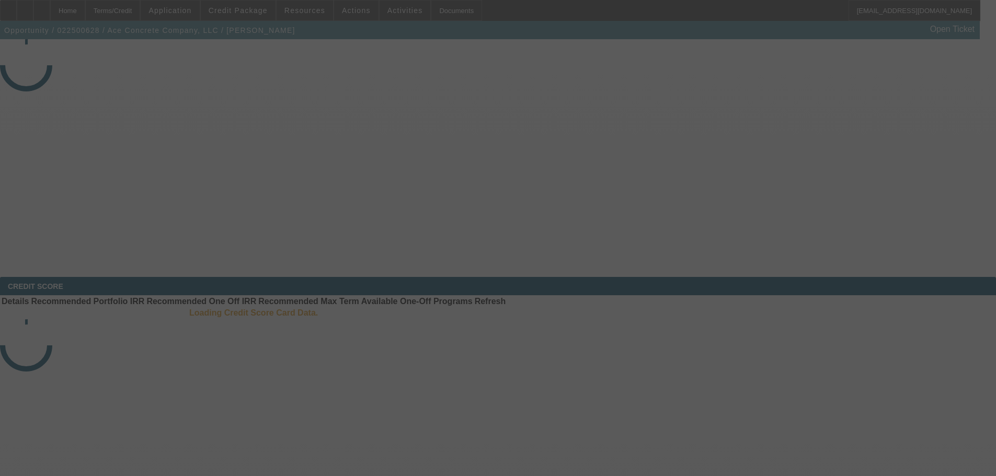
select select "4"
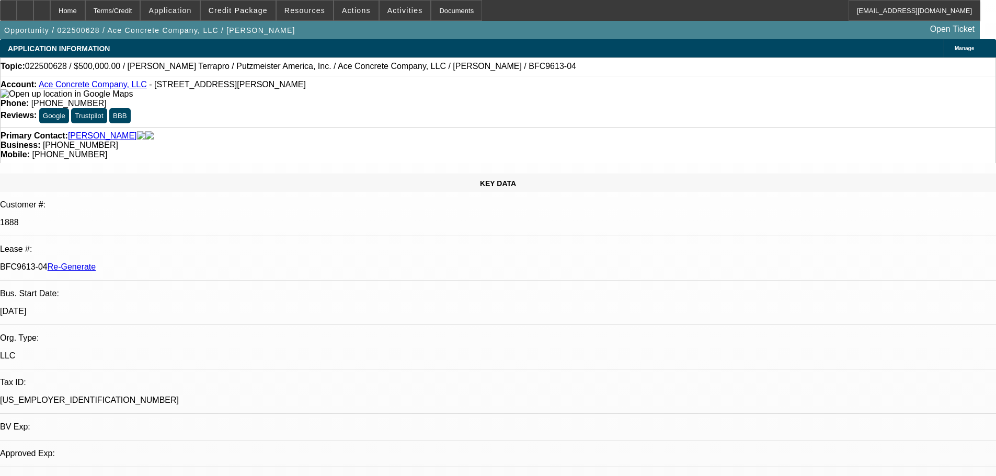
select select "0"
select select "1"
select select "3"
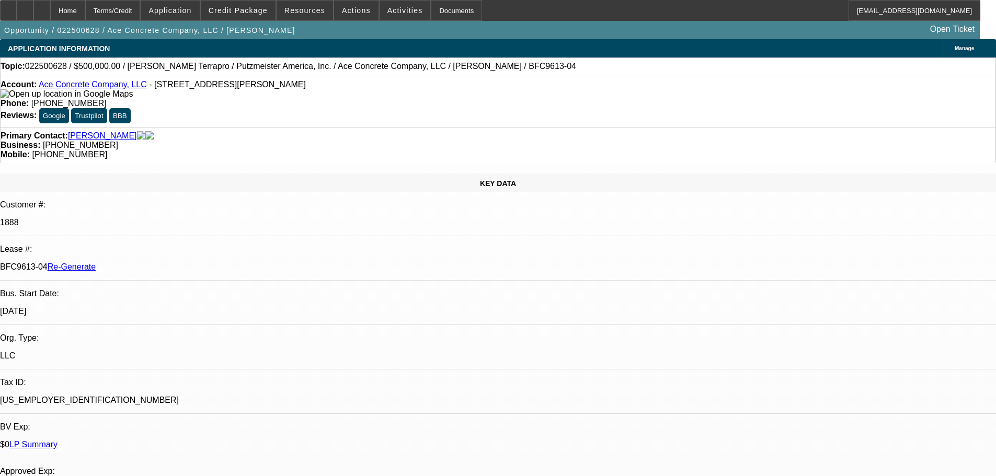
select select "6"
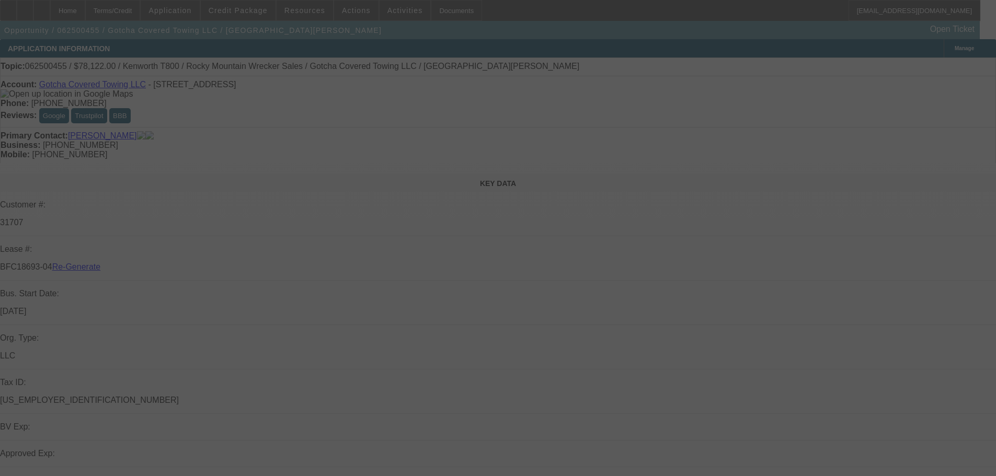
select select "3"
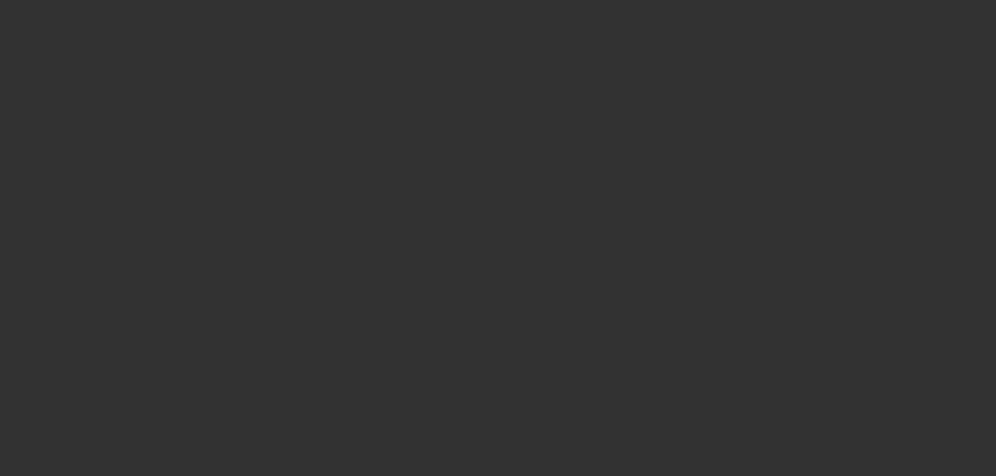
select select "0"
select select "0.1"
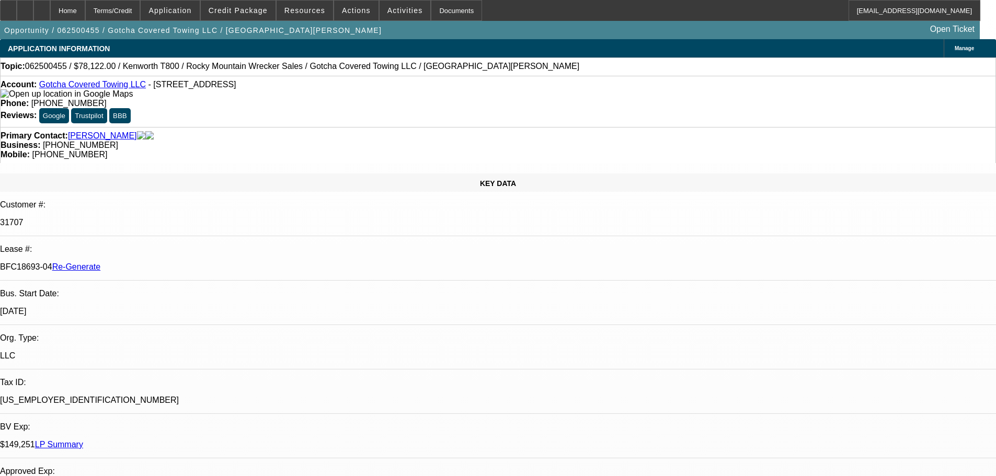
select select "1"
select select "3"
select select "4"
click at [387, 8] on span "Activities" at bounding box center [405, 10] width 36 height 8
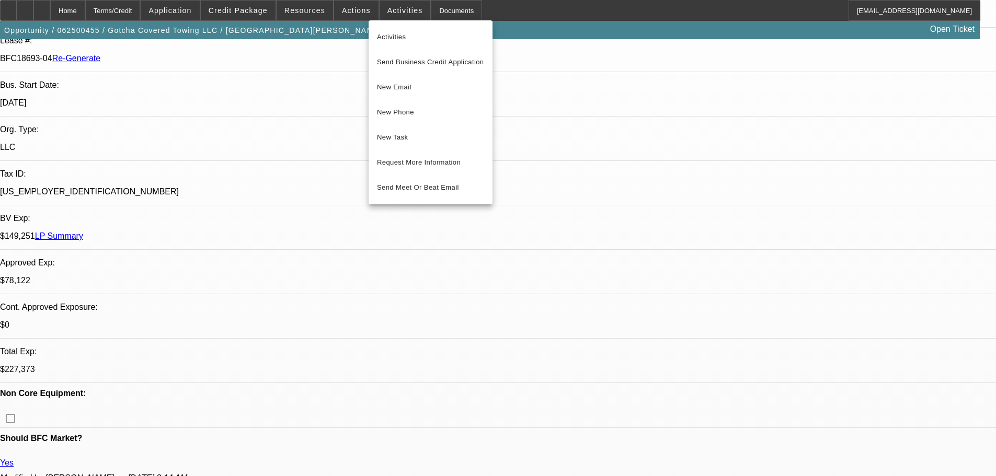
scroll to position [209, 0]
click at [781, 322] on div at bounding box center [498, 238] width 996 height 476
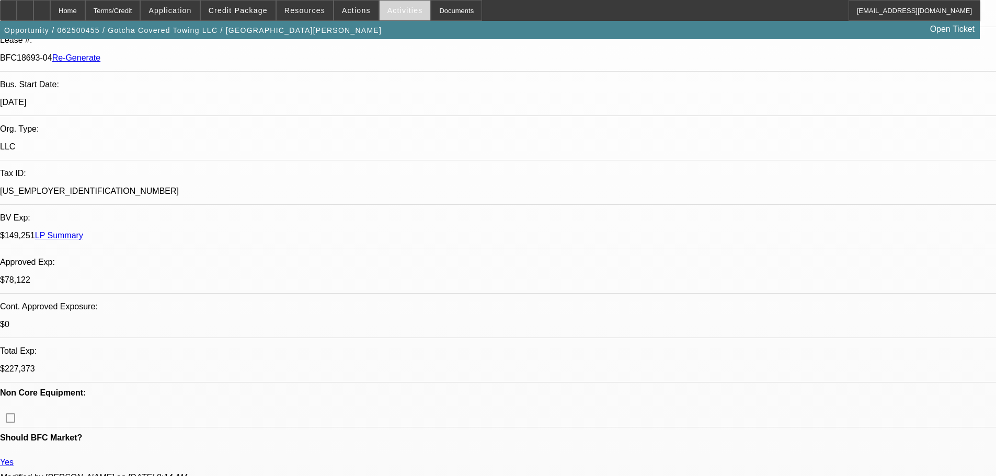
click at [380, 14] on span at bounding box center [405, 10] width 51 height 25
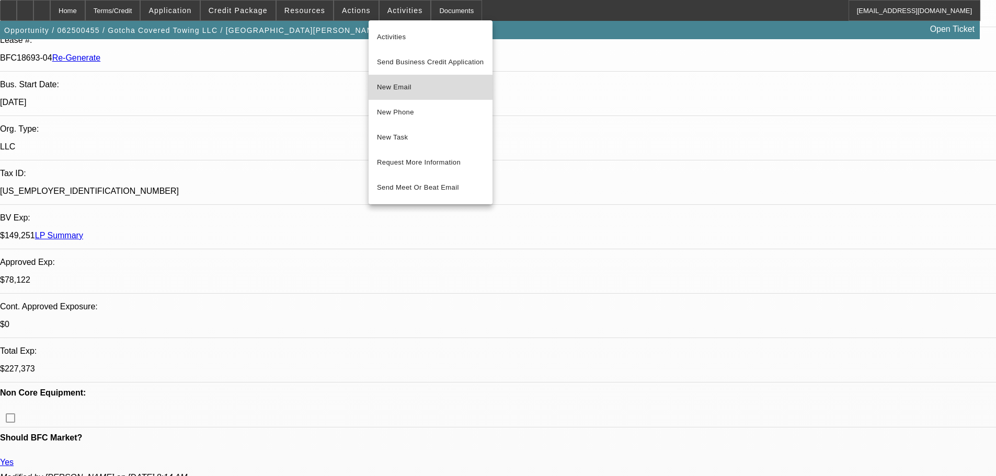
click at [397, 89] on span "New Email" at bounding box center [430, 87] width 107 height 13
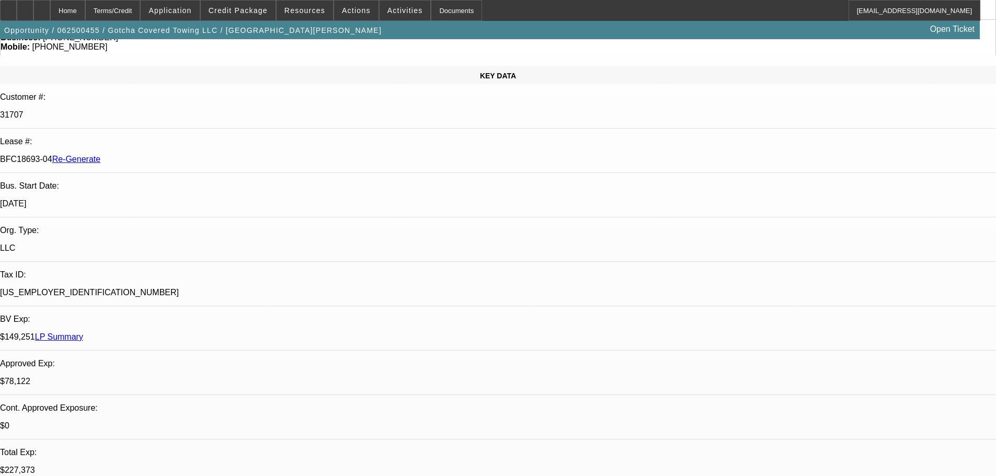
scroll to position [0, 0]
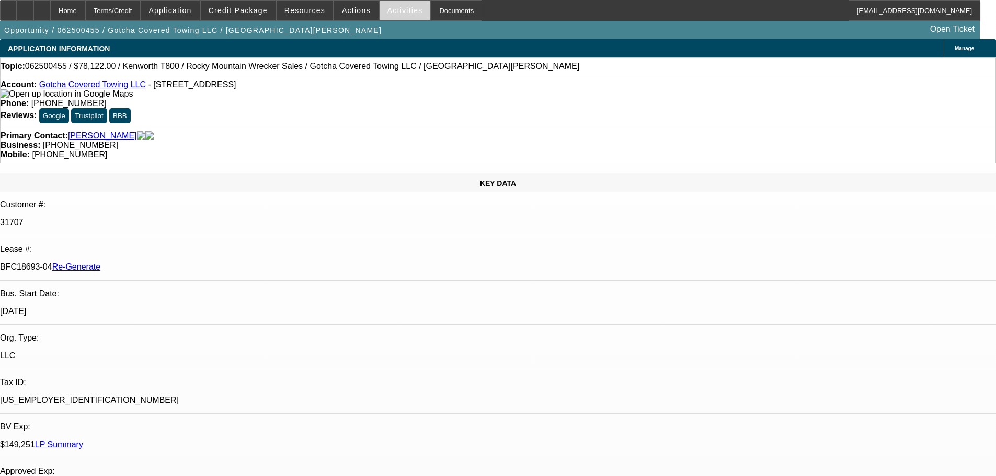
click at [391, 15] on span at bounding box center [405, 10] width 51 height 25
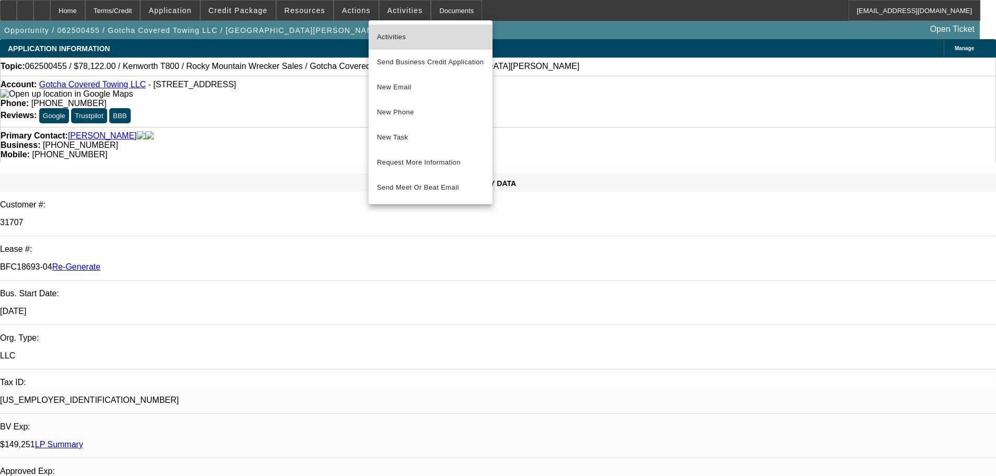
click at [393, 38] on span "Activities" at bounding box center [430, 37] width 107 height 13
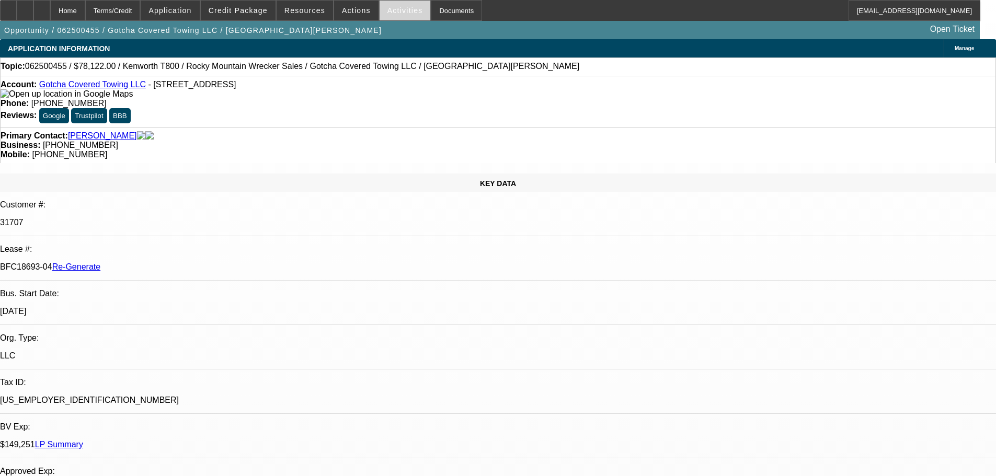
click at [400, 10] on span "Activities" at bounding box center [405, 10] width 36 height 8
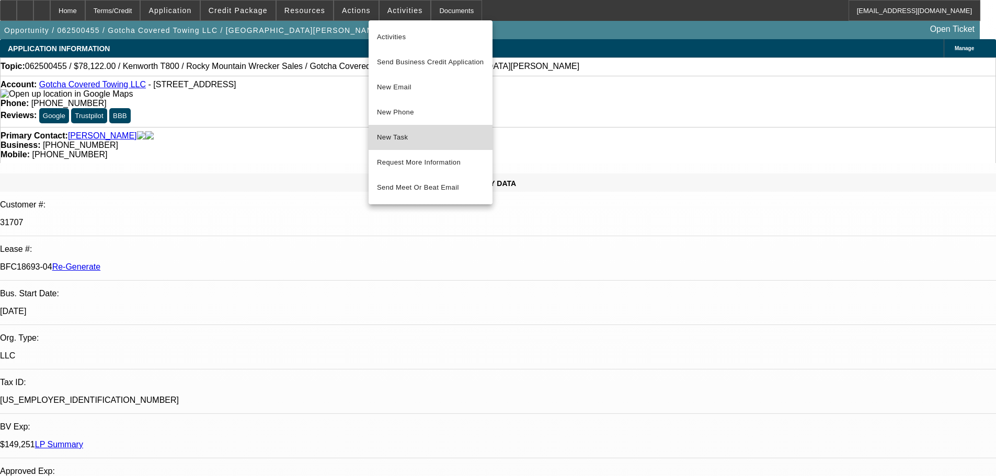
click at [415, 138] on span "New Task" at bounding box center [430, 137] width 107 height 13
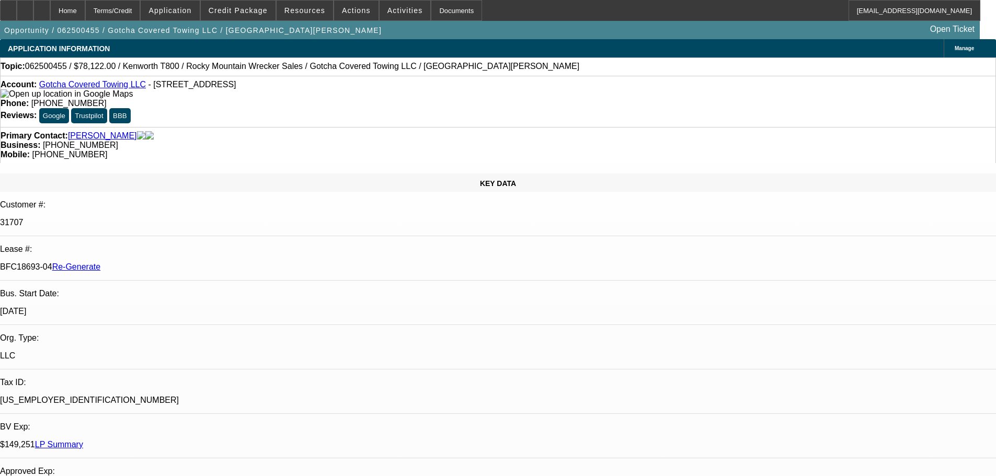
drag, startPoint x: 905, startPoint y: 458, endPoint x: 840, endPoint y: 462, distance: 65.5
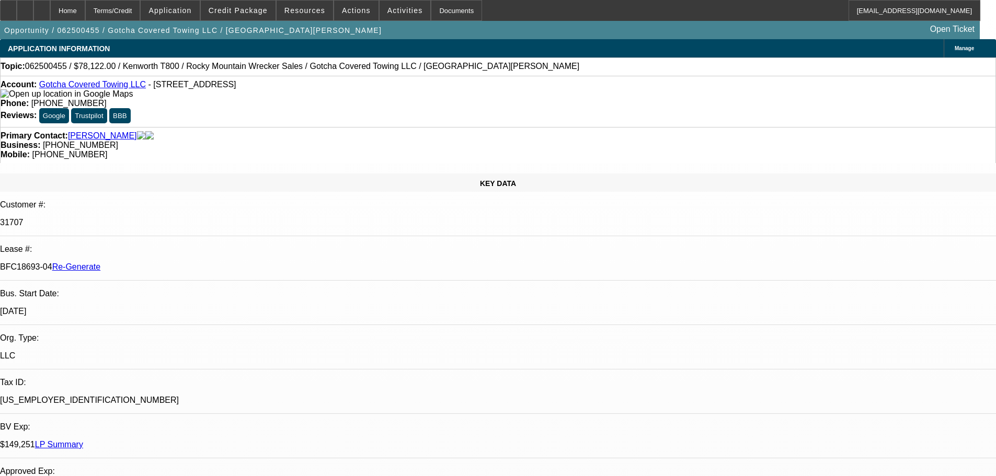
copy td "nate@rmwsales.com"
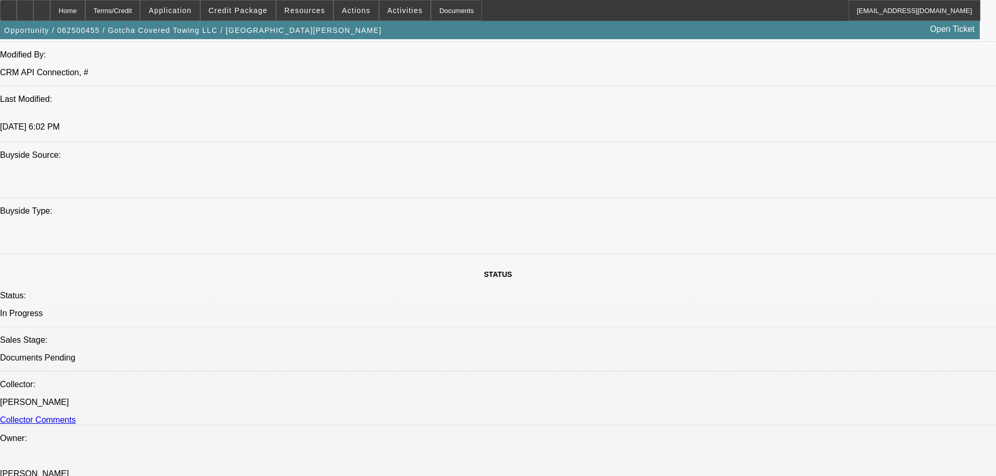
scroll to position [1098, 0]
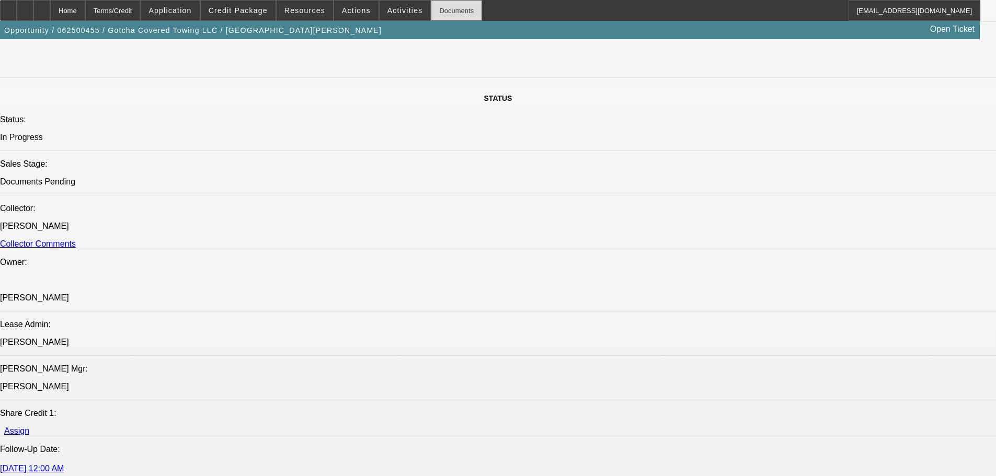
click at [431, 13] on div "Documents" at bounding box center [456, 10] width 51 height 21
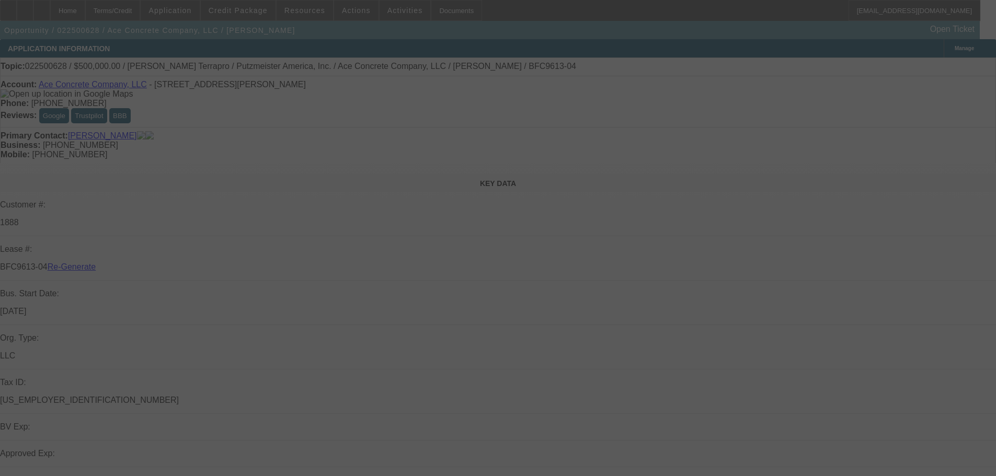
select select "4"
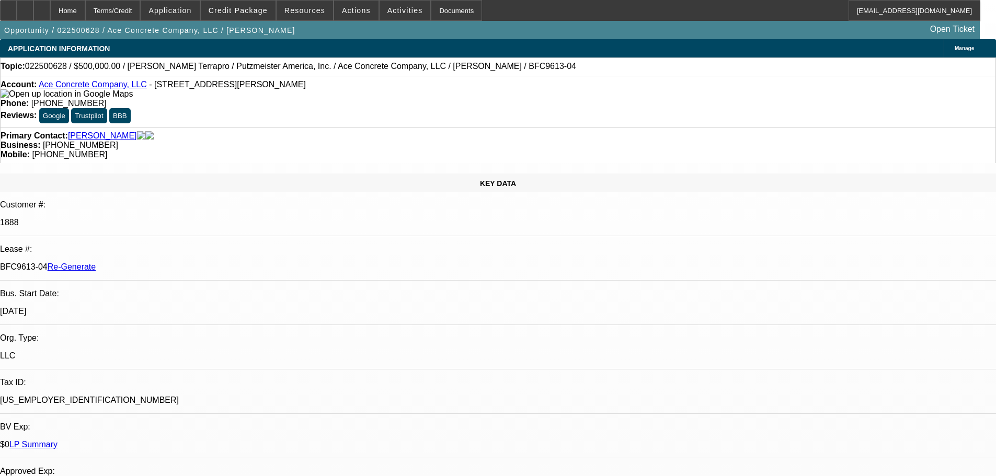
select select "0"
select select "3"
select select "0"
select select "6"
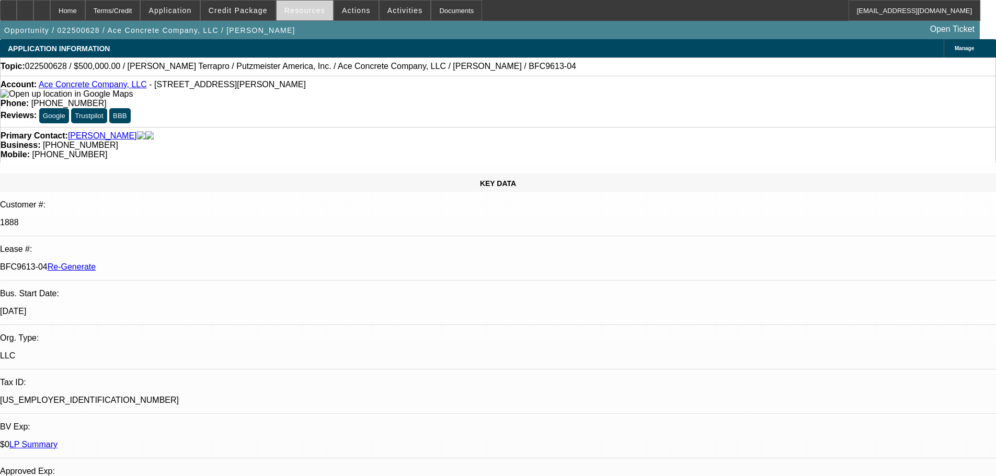
click at [305, 10] on span "Resources" at bounding box center [304, 10] width 41 height 8
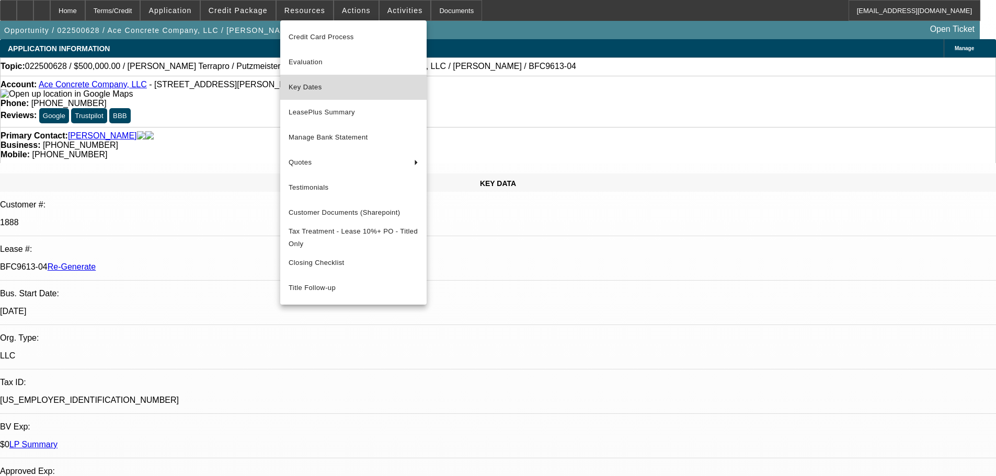
click at [314, 98] on button "Key Dates" at bounding box center [353, 87] width 146 height 25
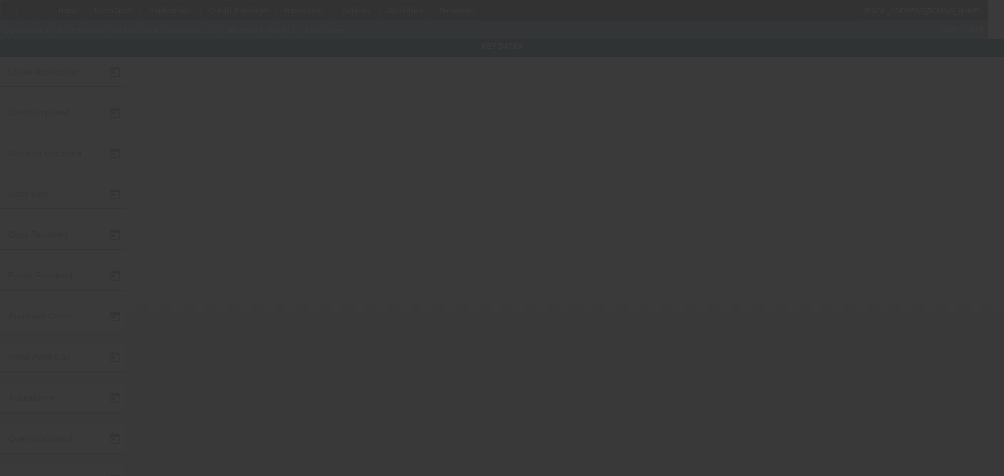
type input "2/25/2025"
type input "4/10/2025"
type input "8/7/2025"
type input "4/10/2025"
type input "8/8/2025"
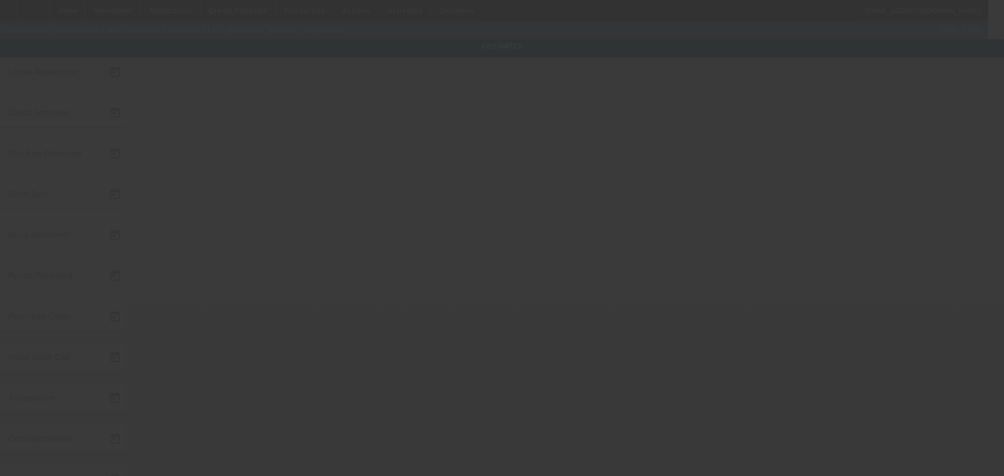
type input "8/7/2025"
type input "8/11/2025"
type input "9/1/2025"
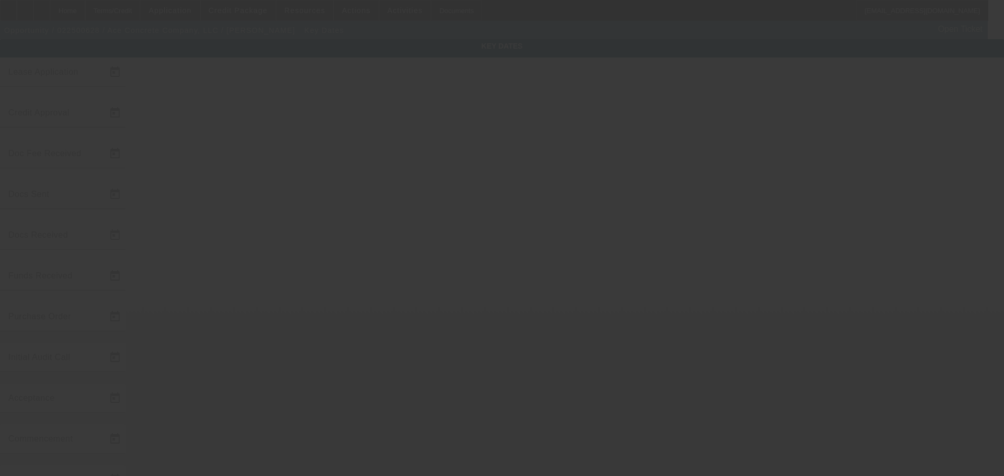
type input "9/26/2025"
type input "10/1/2025"
type input "9/26/2025"
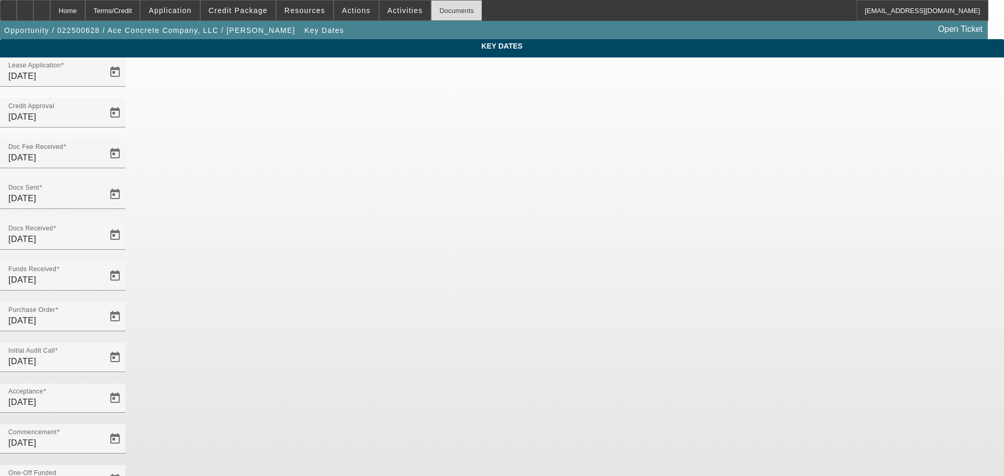
click at [441, 9] on div "Documents" at bounding box center [456, 10] width 51 height 21
click at [352, 10] on span "Actions" at bounding box center [356, 10] width 29 height 8
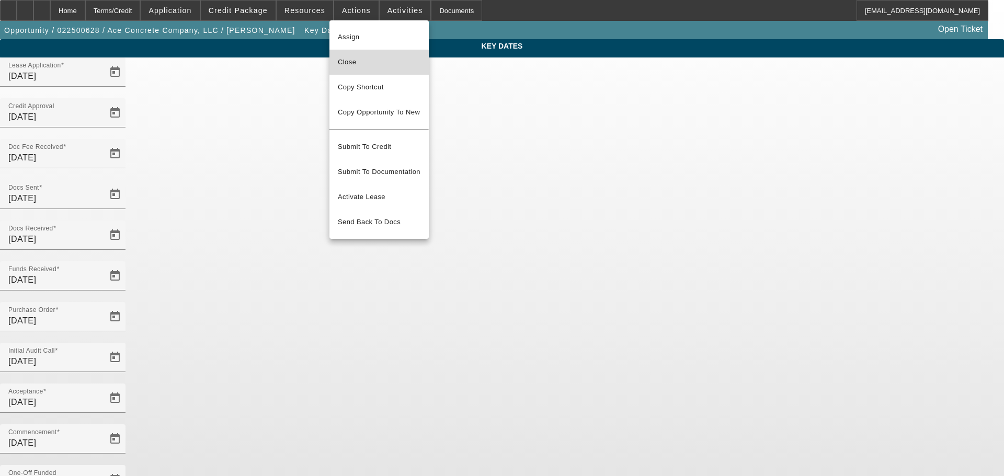
click at [363, 73] on button "Close" at bounding box center [378, 62] width 99 height 25
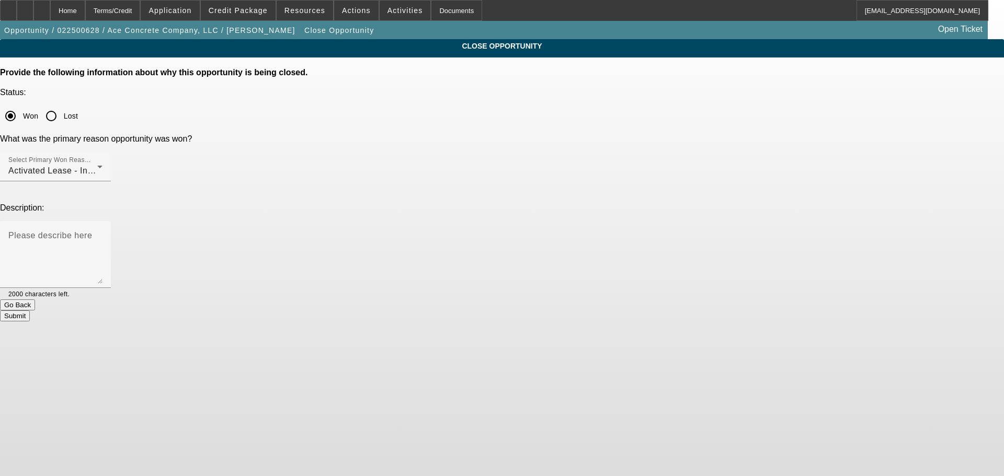
click at [30, 311] on button "Submit" at bounding box center [15, 316] width 30 height 11
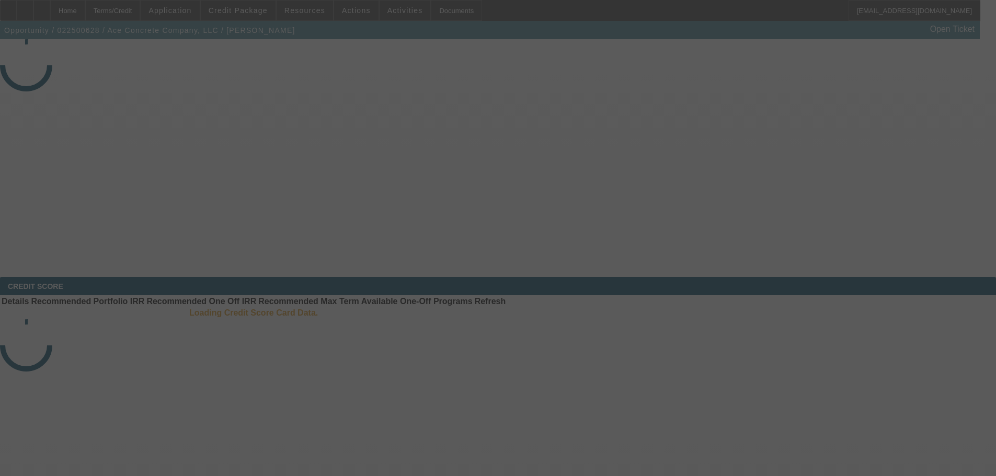
select select "4"
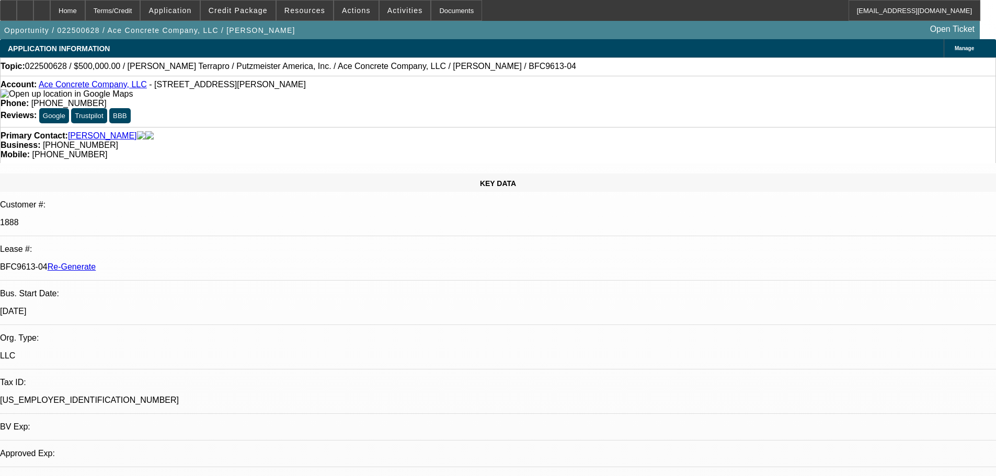
select select "0"
select select "1"
select select "3"
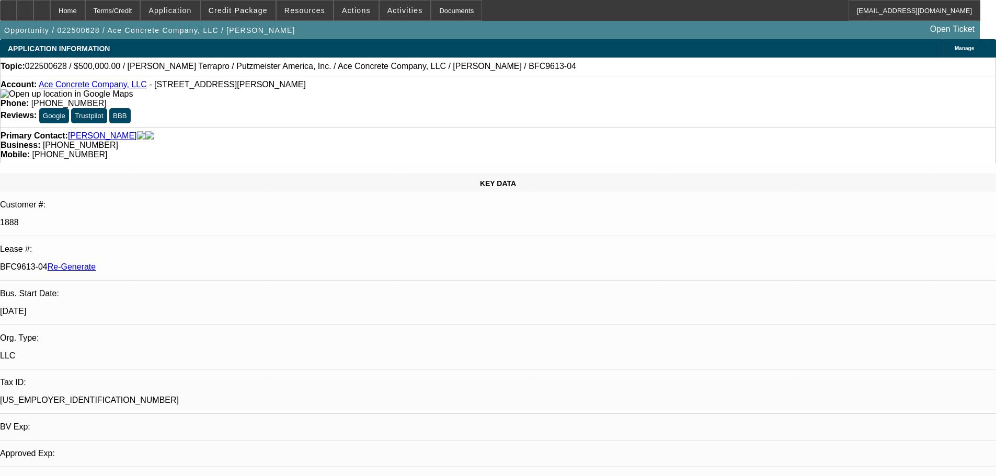
select select "6"
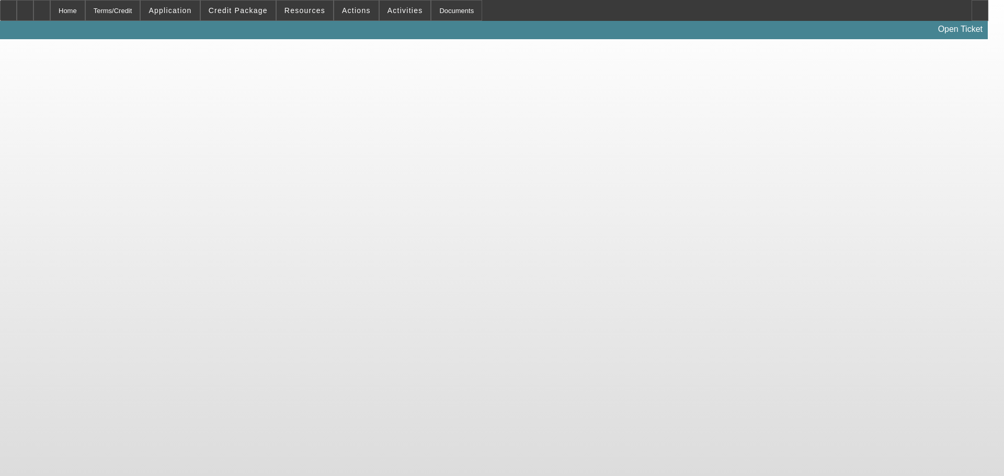
select select "4"
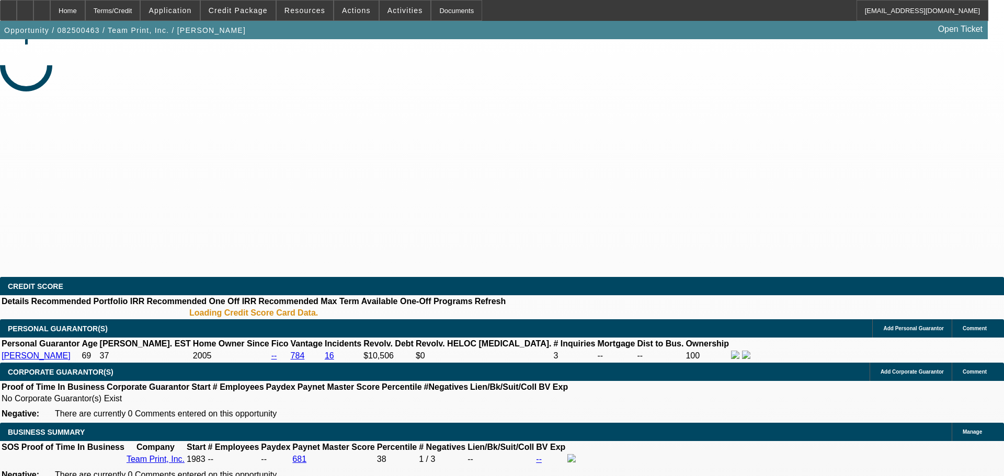
select select "0"
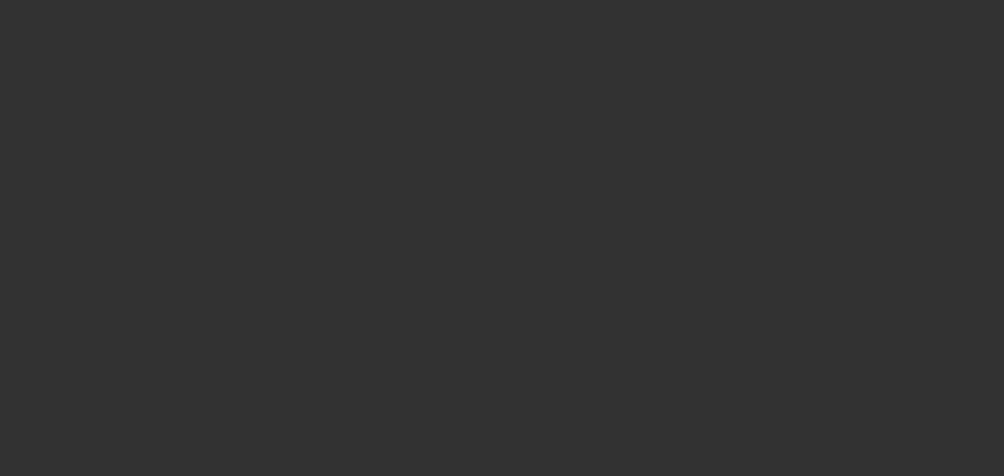
select select "1"
select select "2"
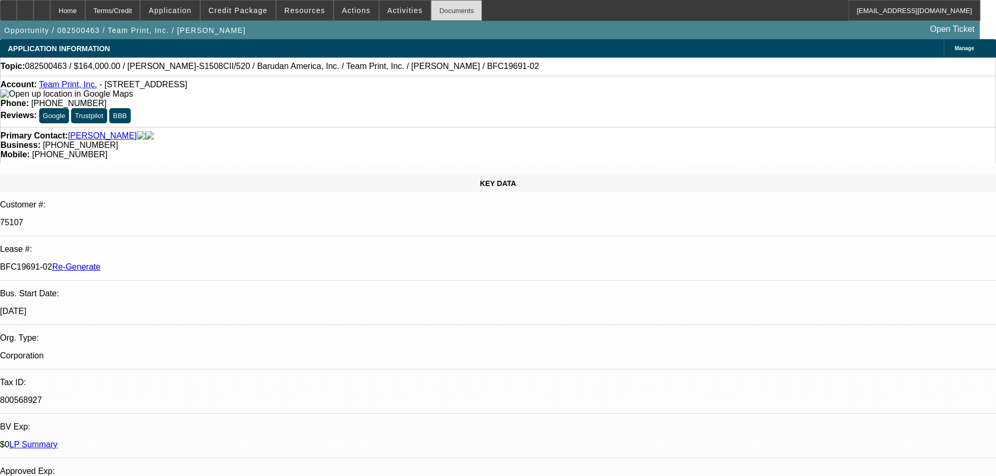
click at [442, 9] on div "Documents" at bounding box center [456, 10] width 51 height 21
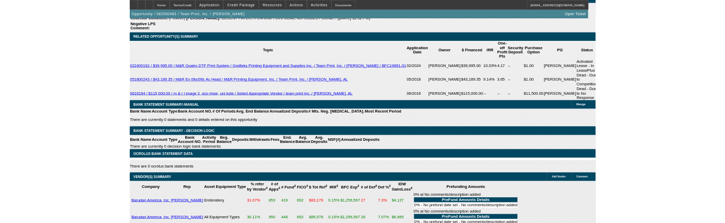
scroll to position [2089, 0]
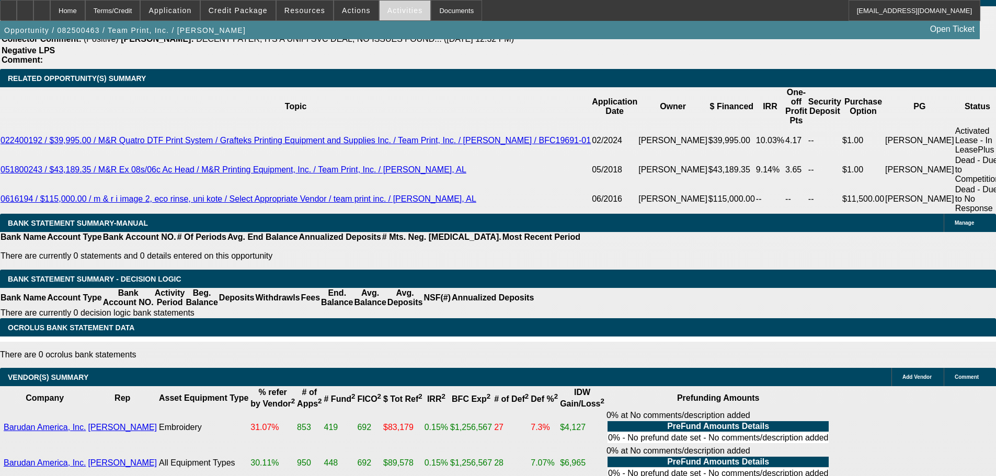
click at [399, 12] on span "Activities" at bounding box center [405, 10] width 36 height 8
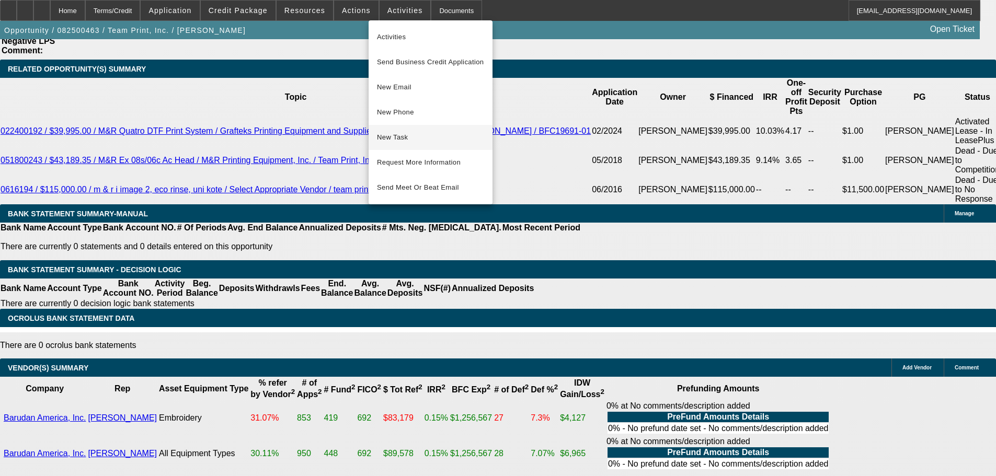
click at [408, 137] on span "New Task" at bounding box center [430, 137] width 107 height 13
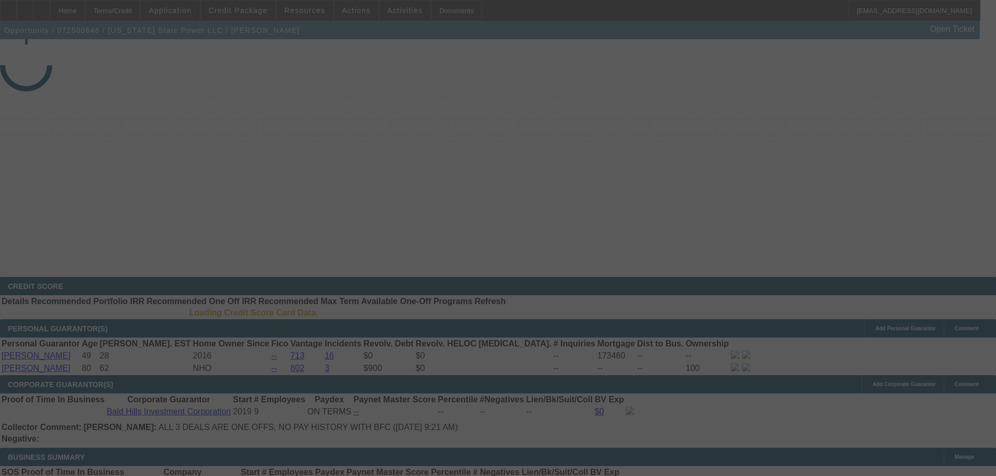
select select "4"
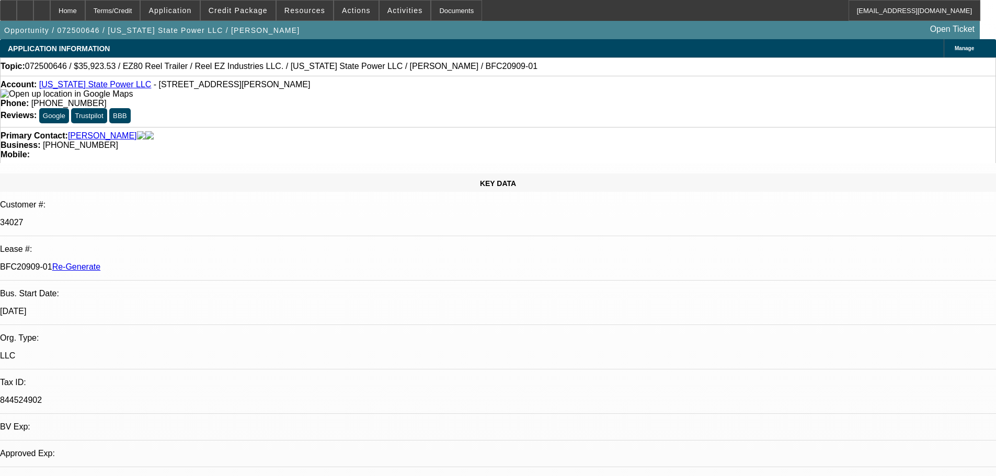
select select "0"
select select "0.1"
select select "4"
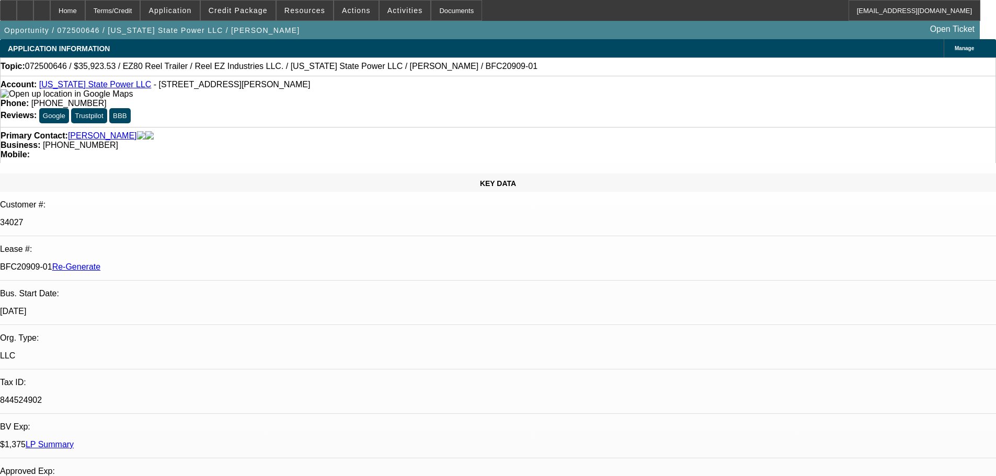
drag, startPoint x: 125, startPoint y: 182, endPoint x: 168, endPoint y: 186, distance: 42.5
click at [168, 262] on p "BFC20909-01 Re-Generate" at bounding box center [498, 266] width 996 height 9
copy p "BFC20909-01"
click at [392, 11] on span "Activities" at bounding box center [405, 10] width 36 height 8
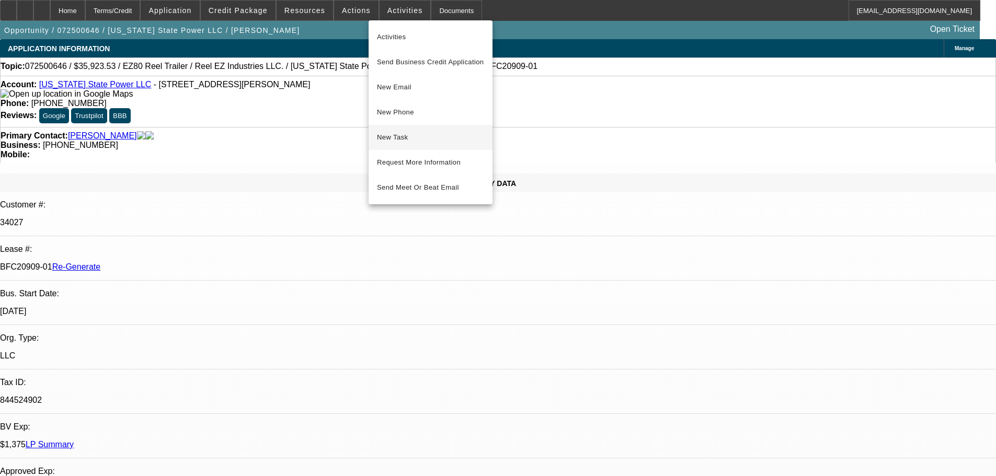
click at [402, 139] on span "New Task" at bounding box center [430, 137] width 107 height 13
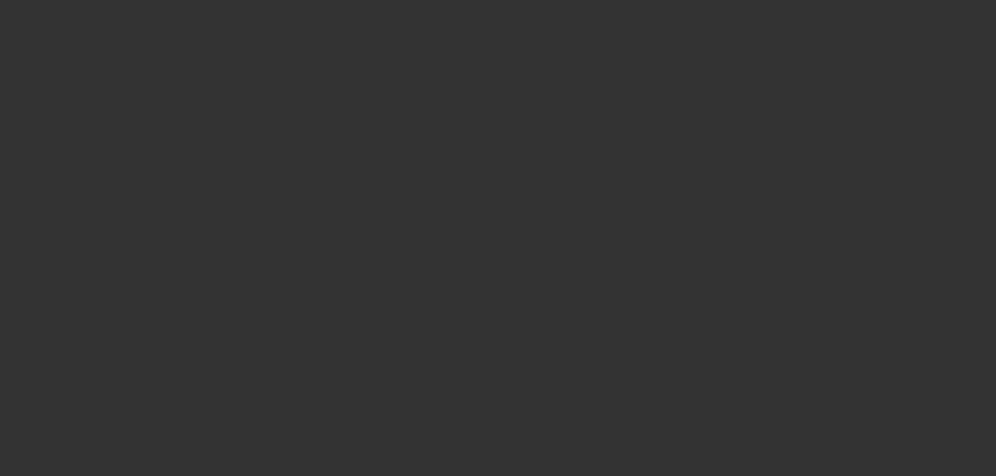
select select "4"
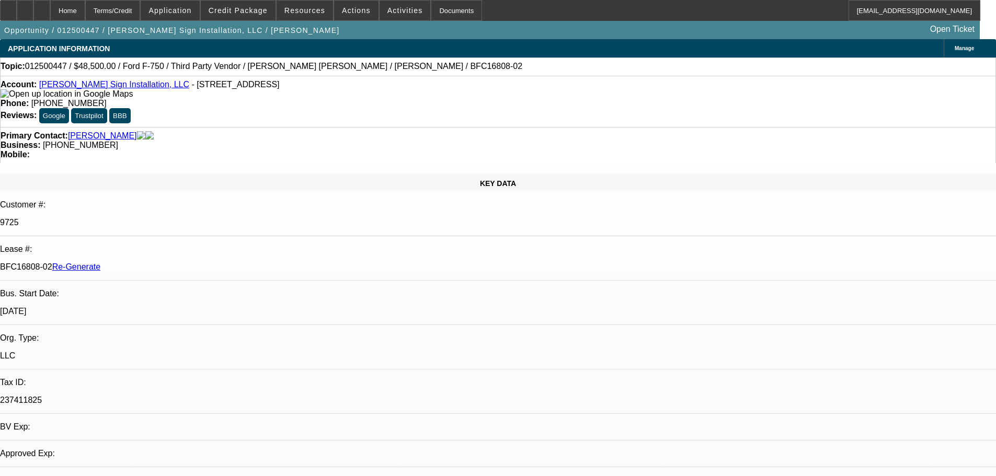
select select "0"
select select "1"
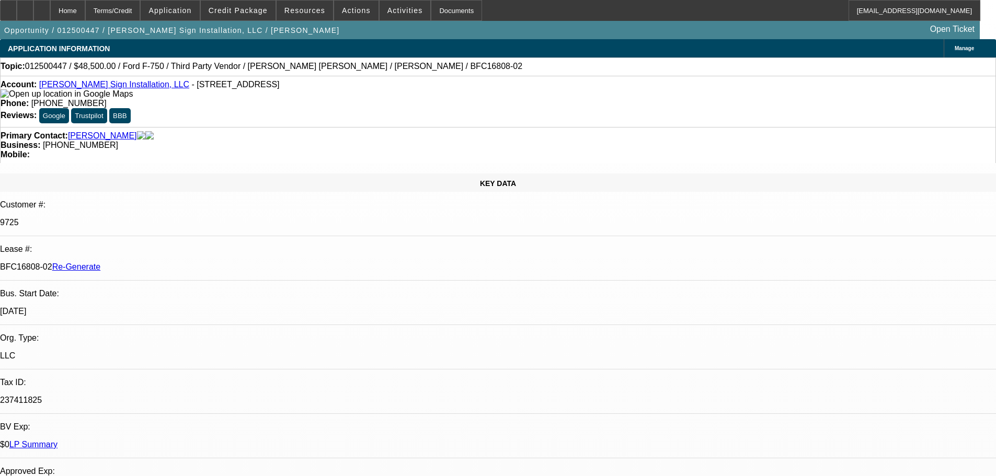
select select "6"
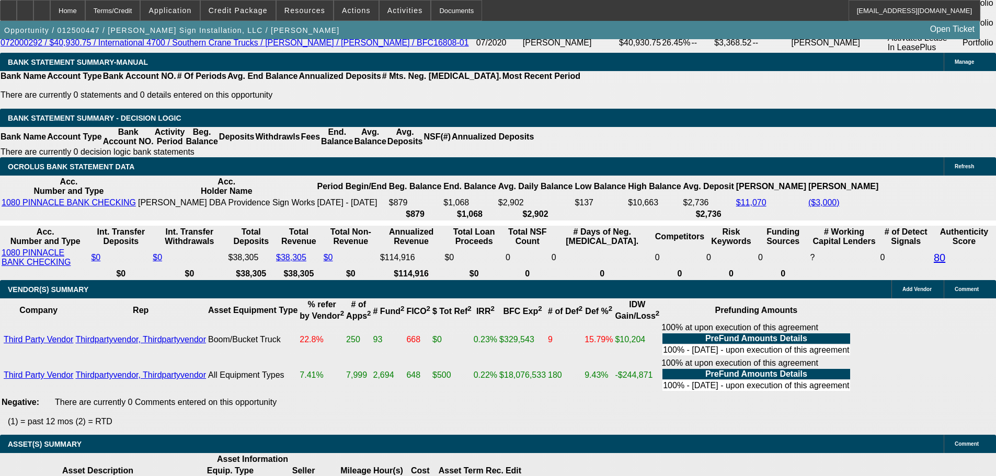
scroll to position [1987, 0]
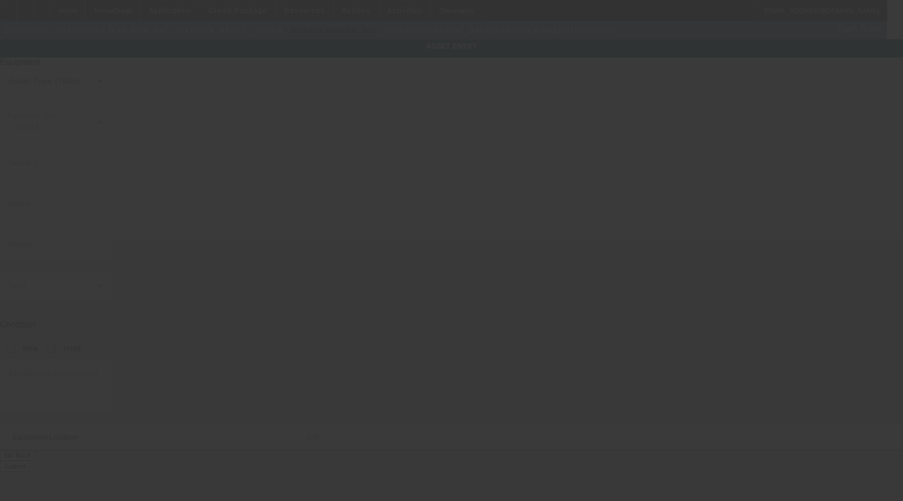
type input "Barudan"
type input "BEKY-S1508CII/520"
radio input "true"
type textarea "8 Head 15 Needle Embroidery Machine with (16 Each) 12cm, 15cm, 18cm, 300x290mm,…"
type input "1605 Commerce Dr"
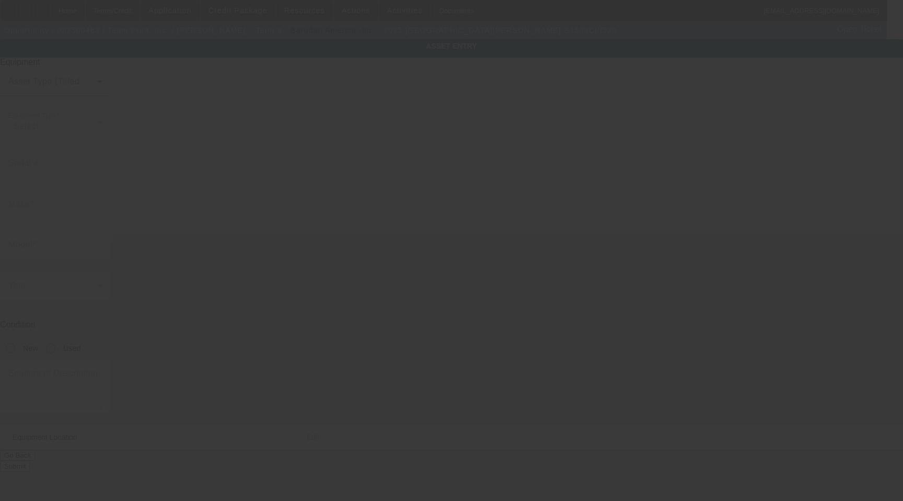
type input "Bourbonnais"
type input "60914"
type input "Kankakee"
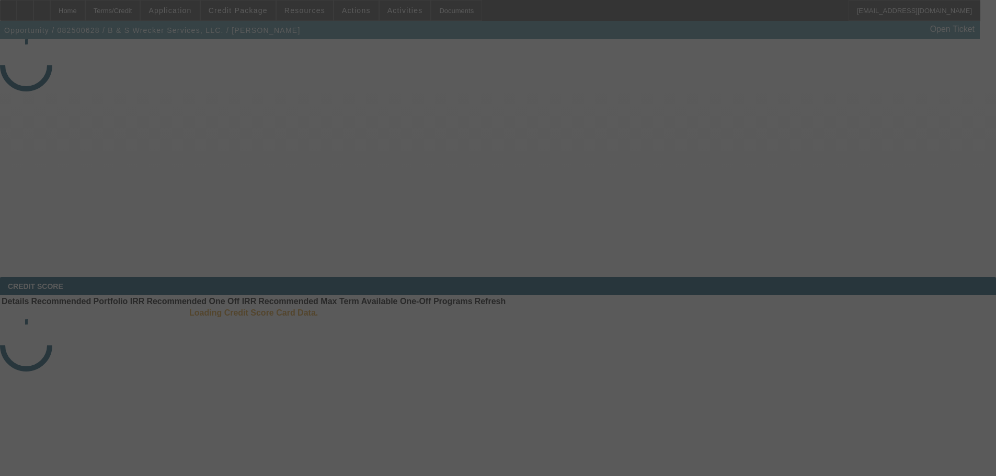
select select "4"
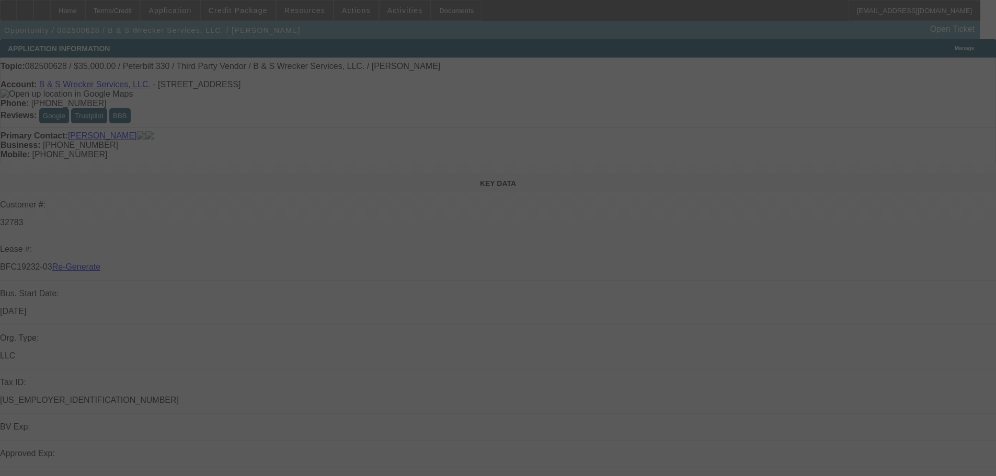
select select "0"
select select "6"
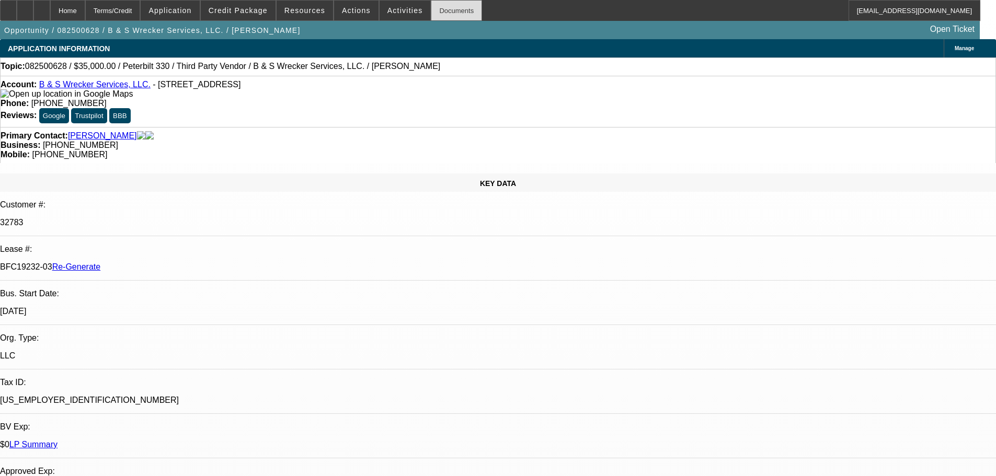
click at [431, 12] on div "Documents" at bounding box center [456, 10] width 51 height 21
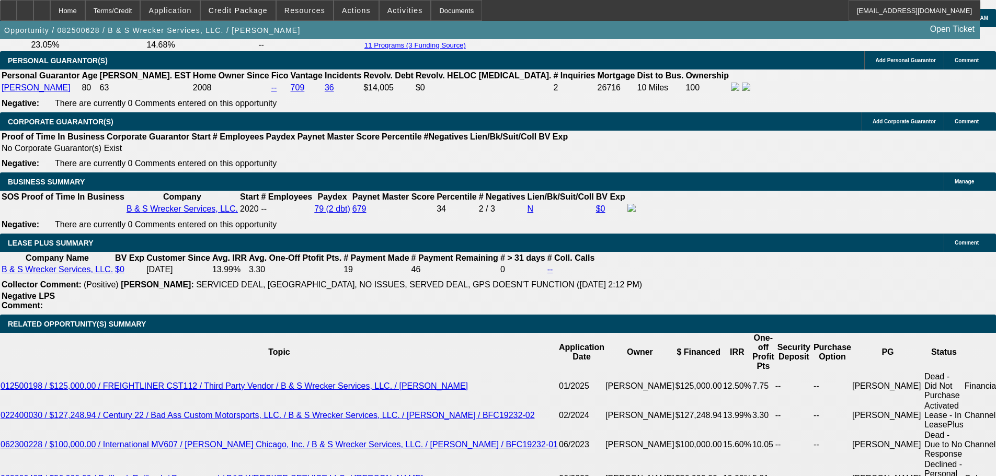
scroll to position [1725, 0]
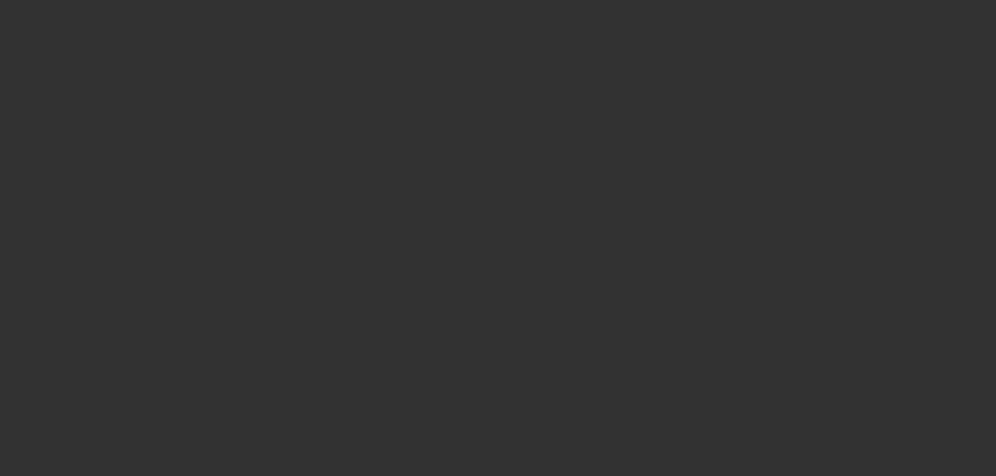
radio input "true"
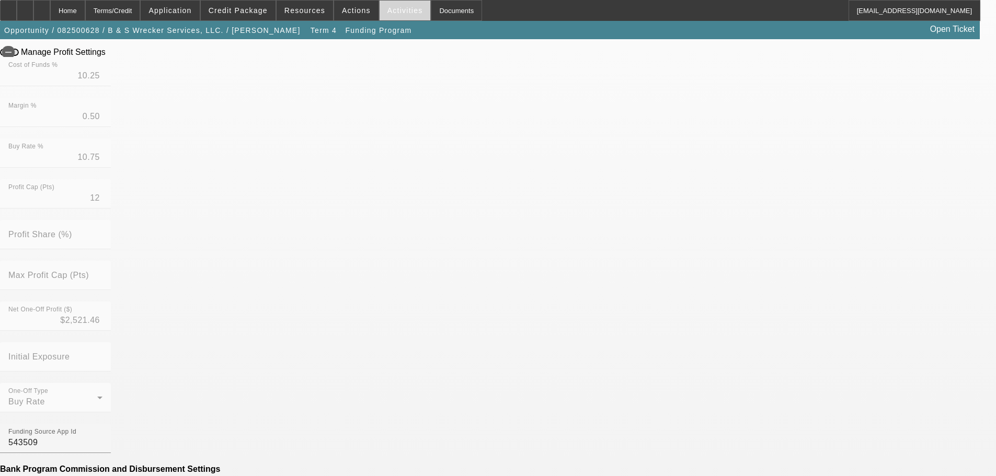
scroll to position [236, 0]
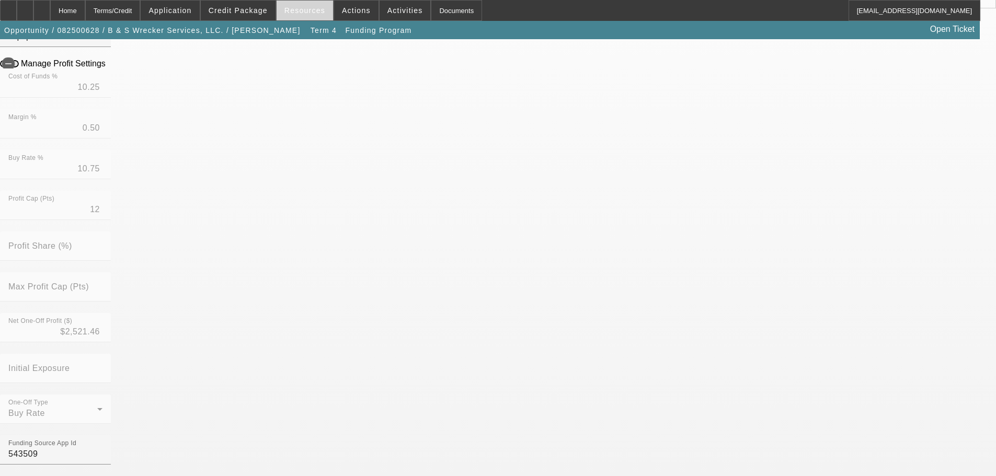
click at [302, 15] on span at bounding box center [305, 10] width 56 height 25
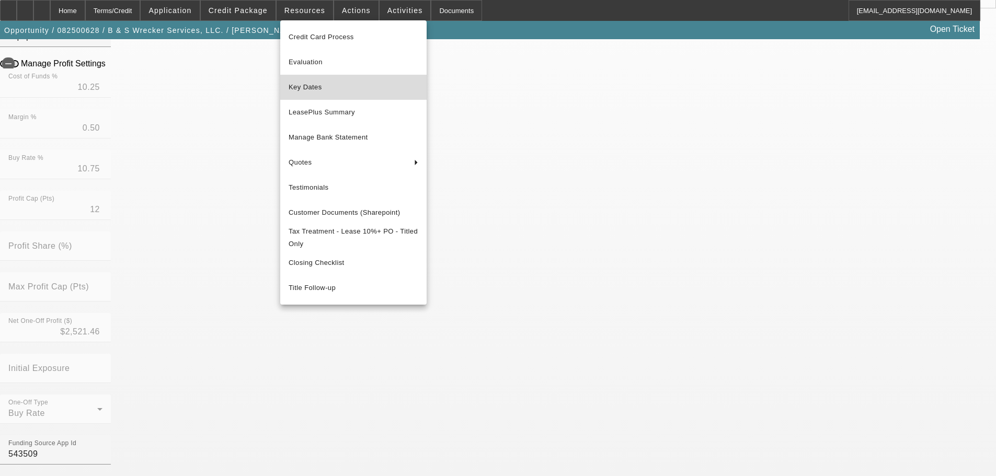
click at [331, 83] on span "Key Dates" at bounding box center [354, 87] width 130 height 13
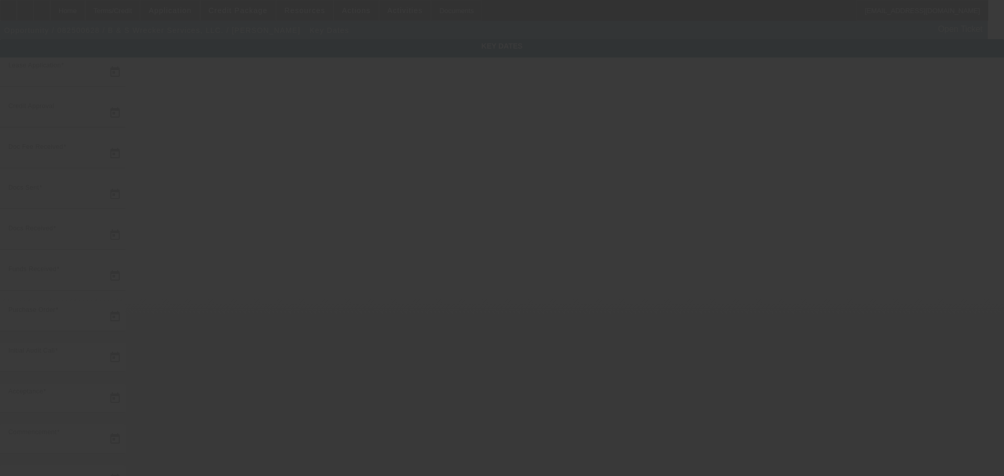
type input "8/22/2025"
type input "9/8/2025"
type input "9/10/2025"
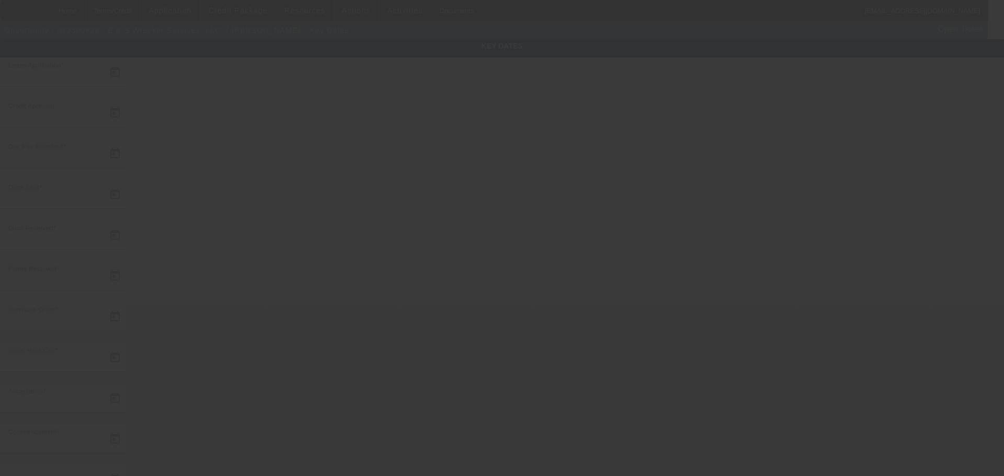
type input "9/12/2025"
type input "9/23/2025"
type input "10/1/2025"
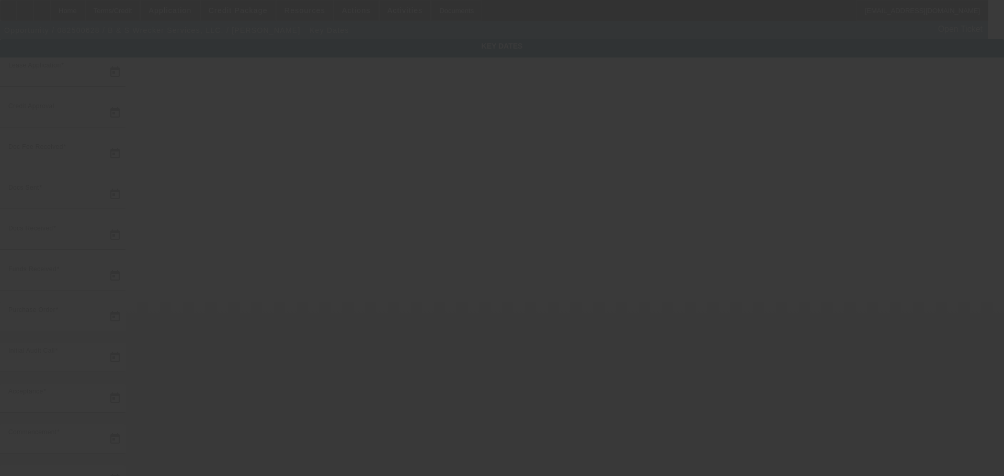
type input "11/1/2025"
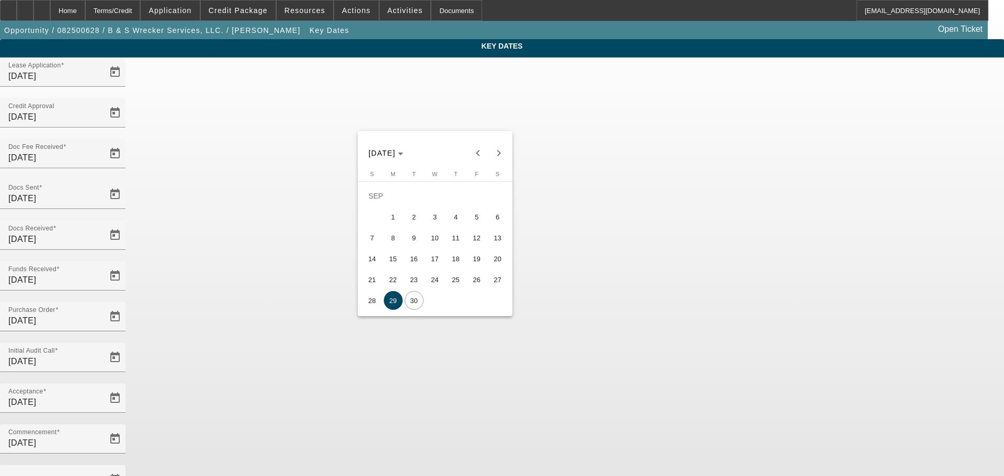
click at [418, 310] on span "30" at bounding box center [414, 300] width 19 height 19
type input "9/30/2025"
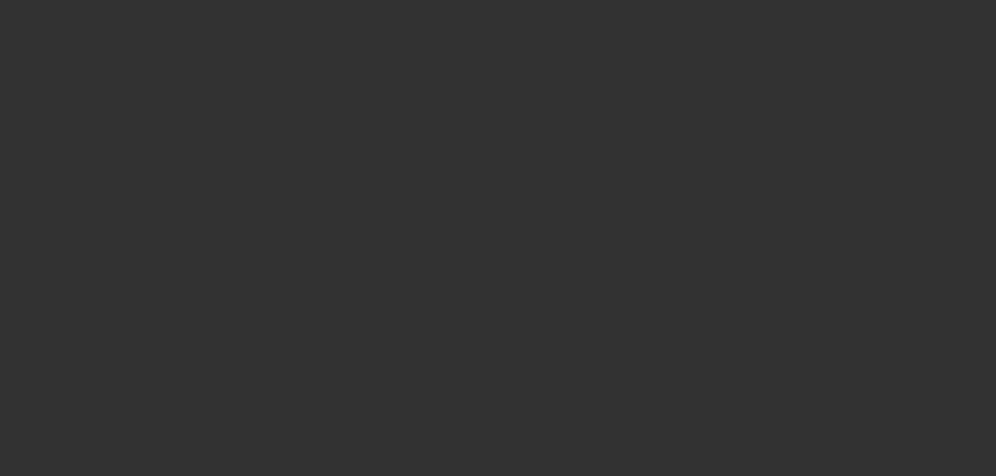
radio input "true"
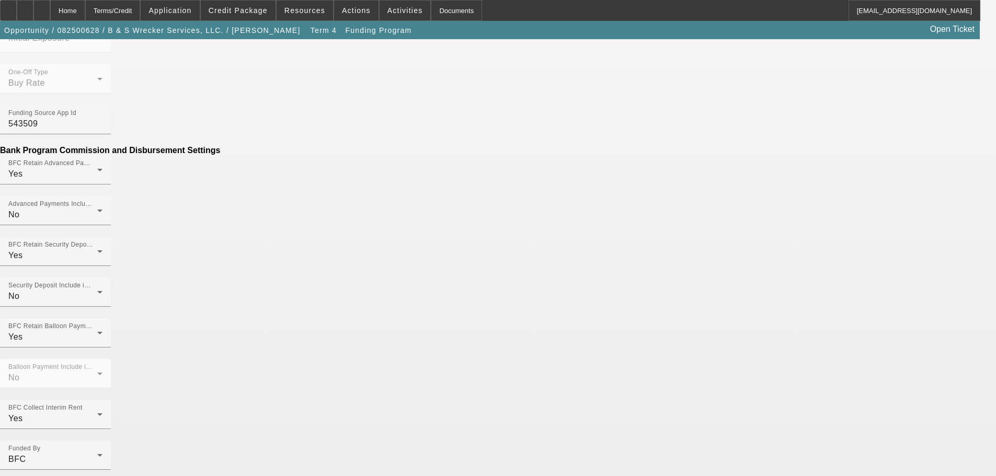
scroll to position [445, 0]
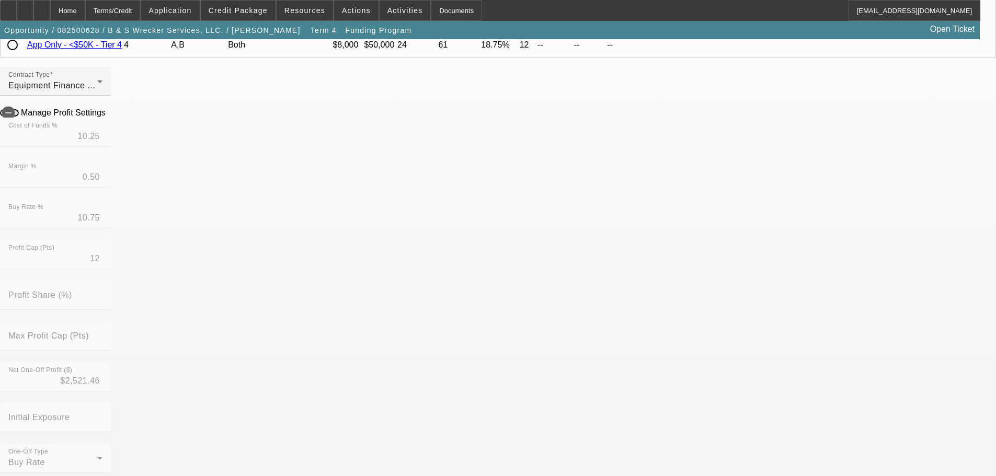
scroll to position [184, 0]
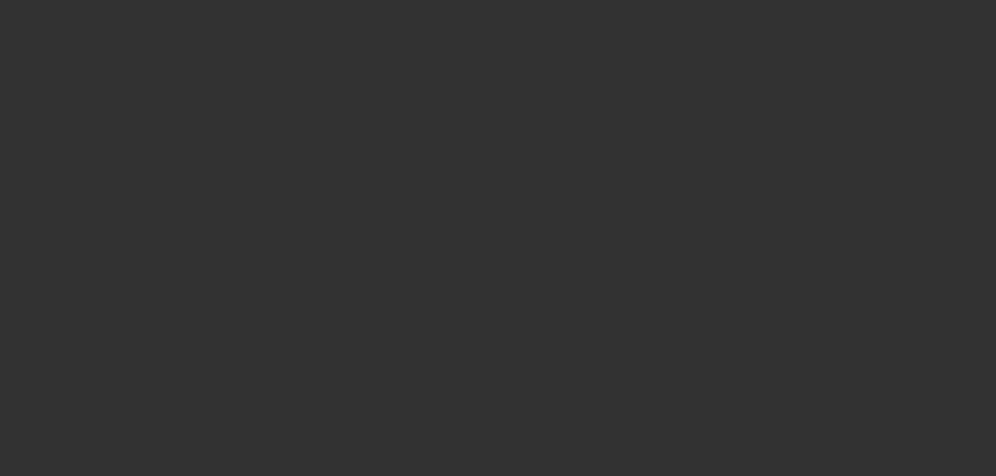
radio input "true"
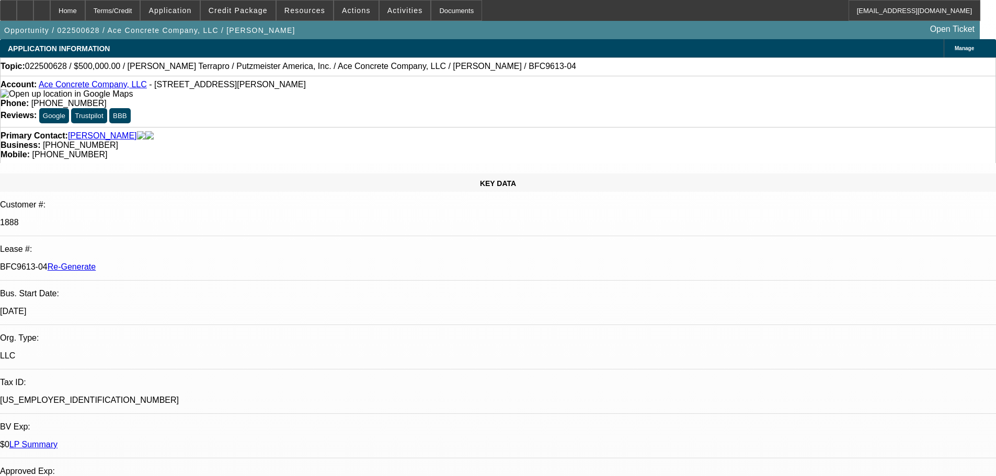
select select "4"
select select "0"
select select "3"
select select "0"
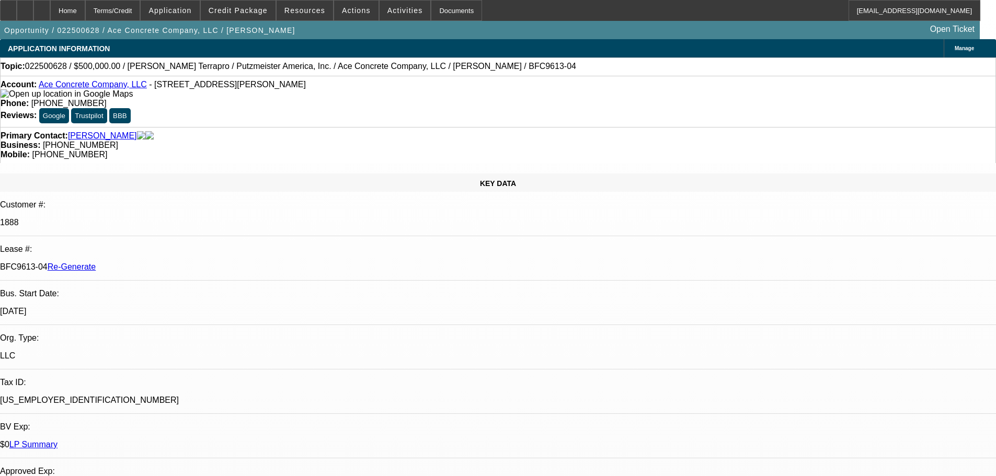
select select "6"
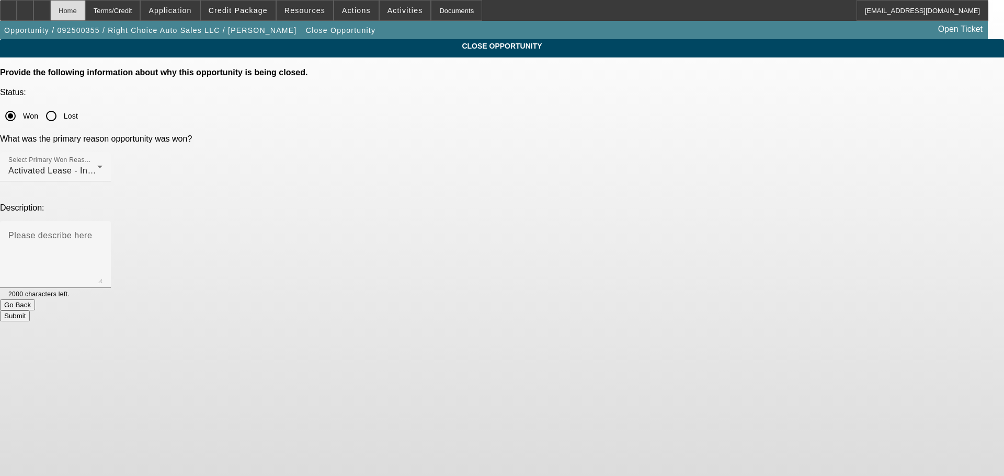
click at [85, 9] on div "Home" at bounding box center [67, 10] width 35 height 21
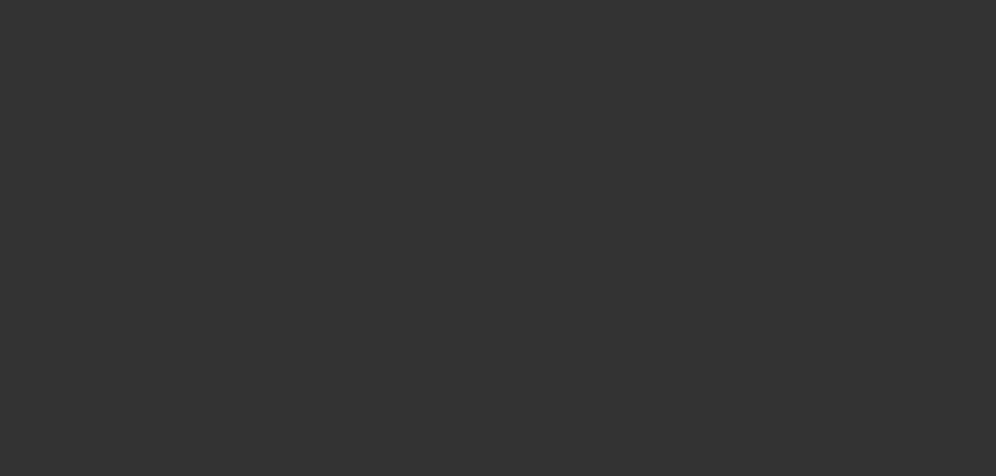
select select "4"
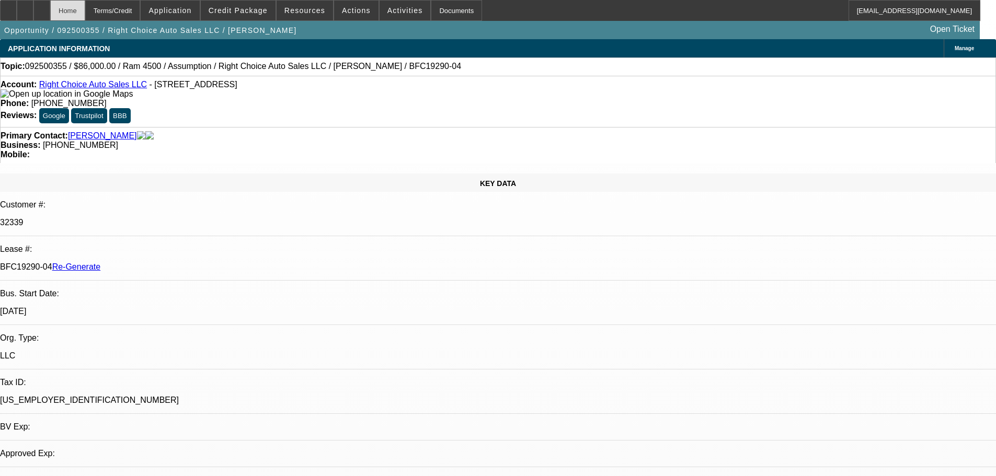
select select "0"
select select "2"
select select "0"
select select "4"
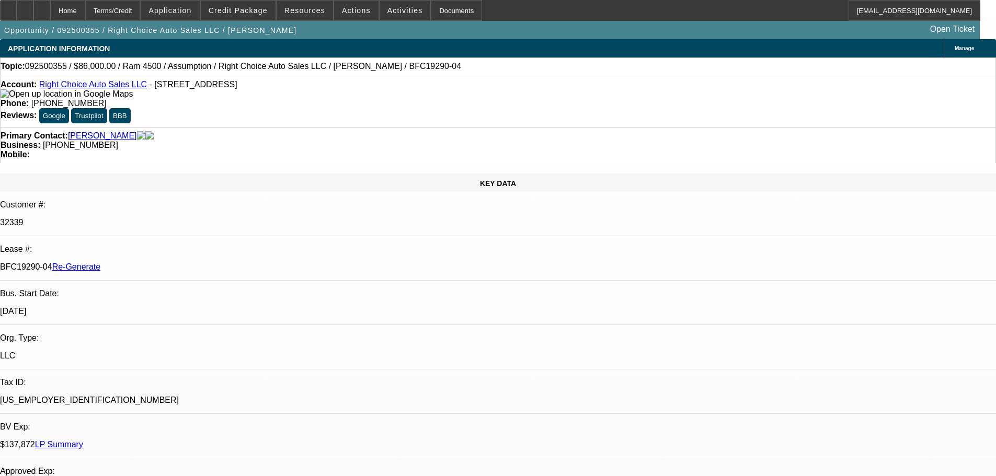
click at [369, 21] on div "Opportunity / 092500355 / Right Choice Auto Sales LLC / Jones, James Open Ticket" at bounding box center [490, 30] width 980 height 18
click at [359, 13] on span "Actions" at bounding box center [356, 10] width 29 height 8
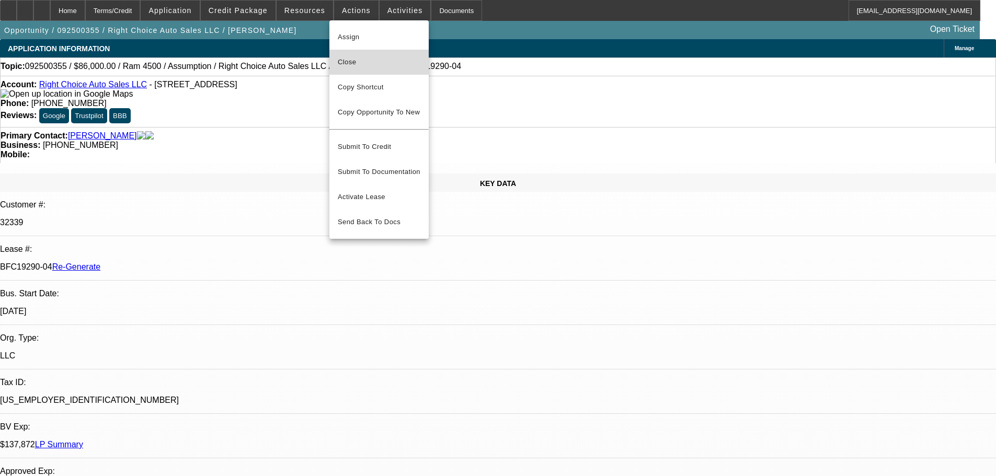
click at [365, 58] on span "Close" at bounding box center [379, 62] width 83 height 13
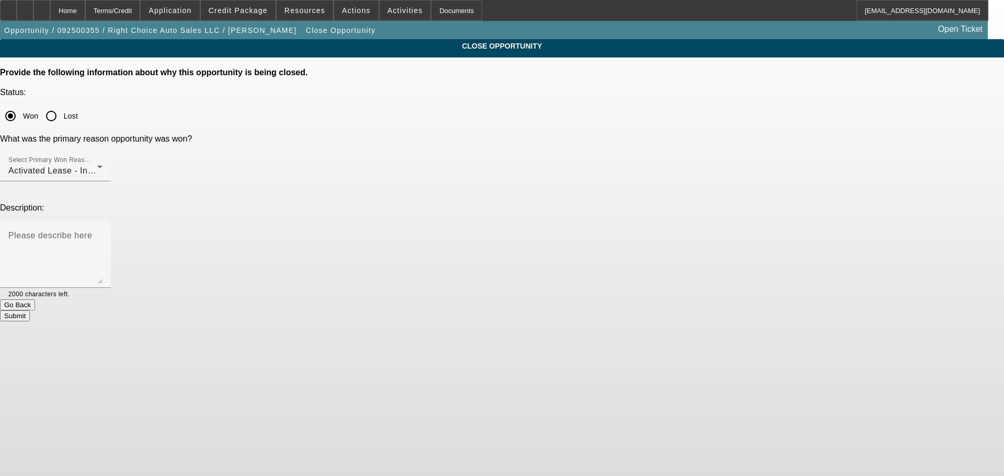
click at [30, 311] on button "Submit" at bounding box center [15, 316] width 30 height 11
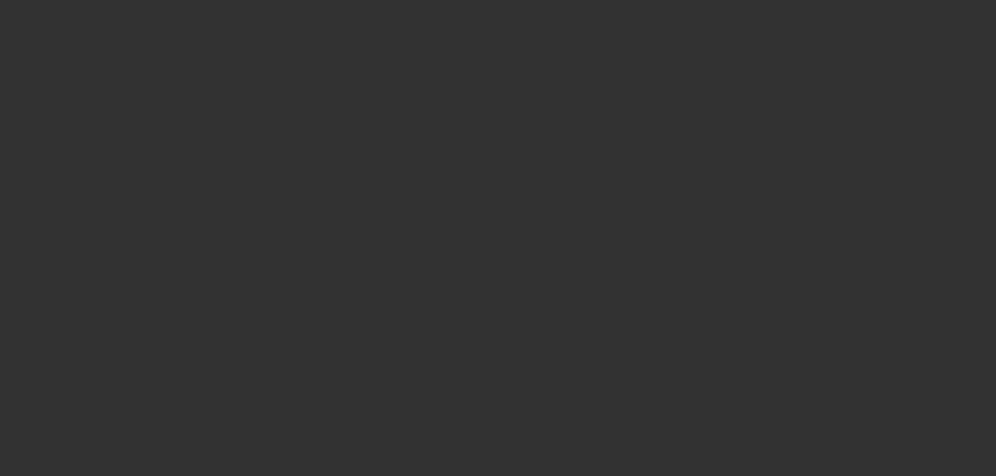
select select "4"
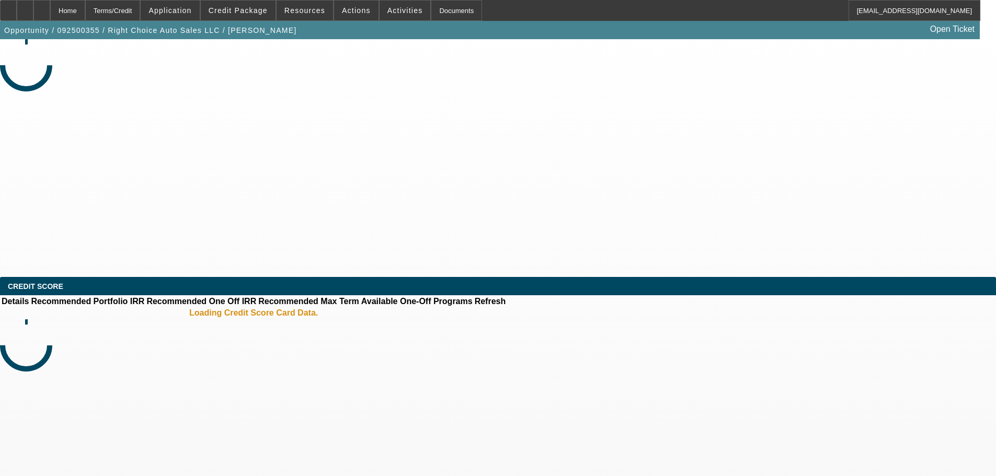
select select "0"
select select "2"
select select "0"
select select "4"
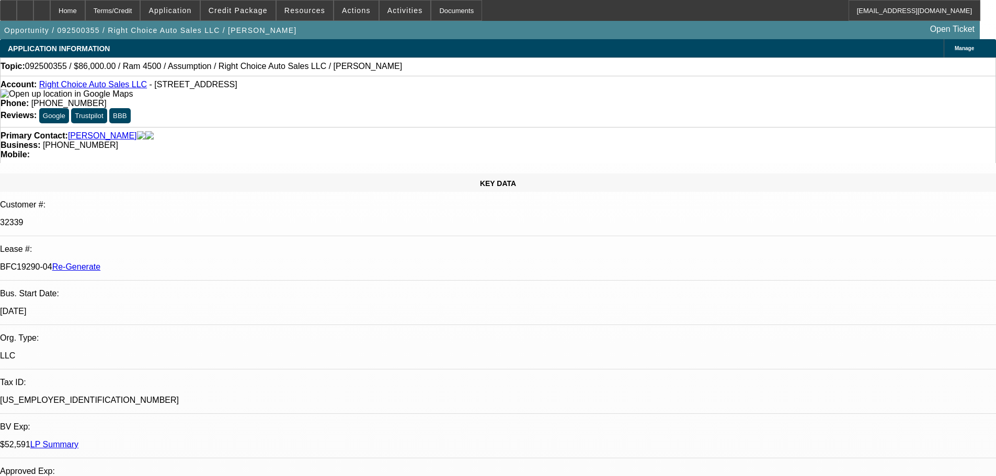
select select "4"
select select "0"
select select "2"
select select "0"
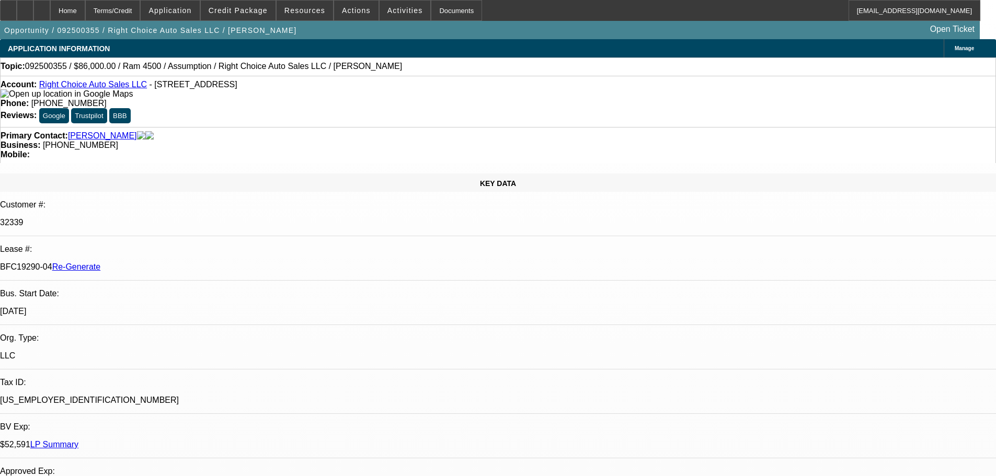
select select "4"
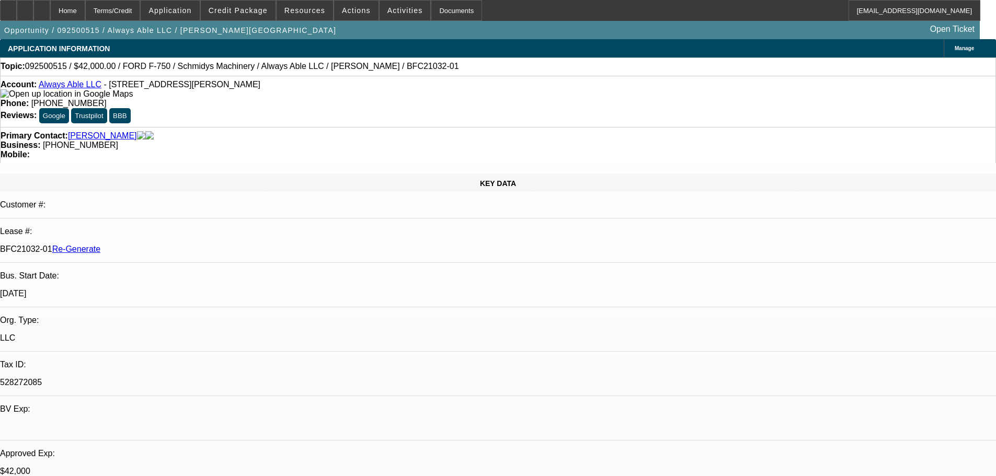
select select "3"
select select "0"
select select "6"
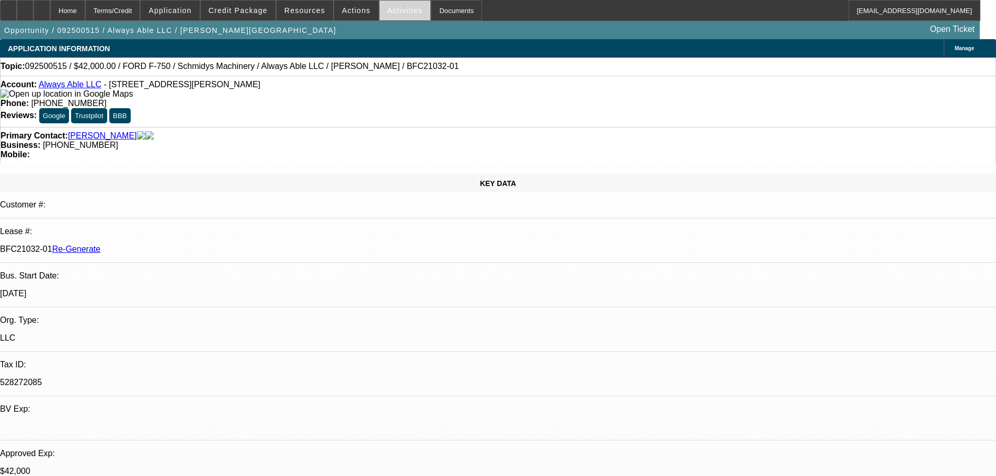
click at [392, 13] on span "Activities" at bounding box center [405, 10] width 36 height 8
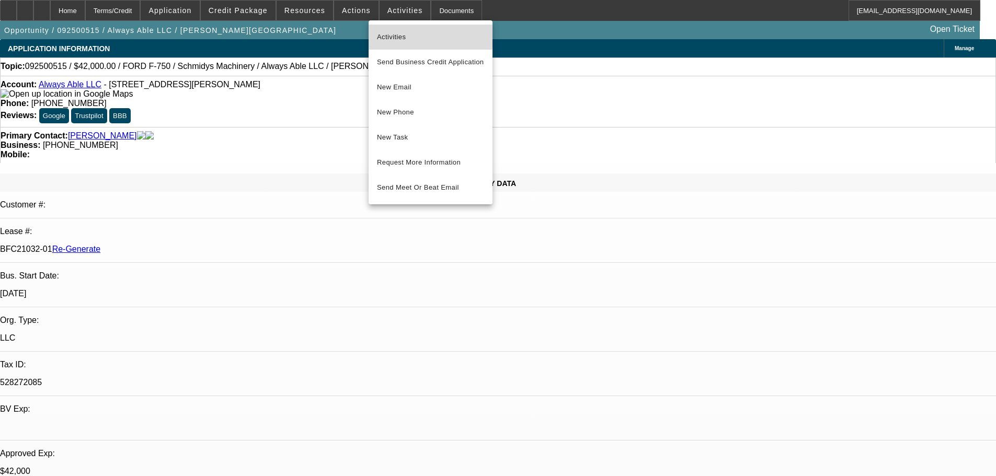
click at [393, 29] on button "Activities" at bounding box center [431, 37] width 124 height 25
